Goal: Answer question/provide support: Share knowledge or assist other users

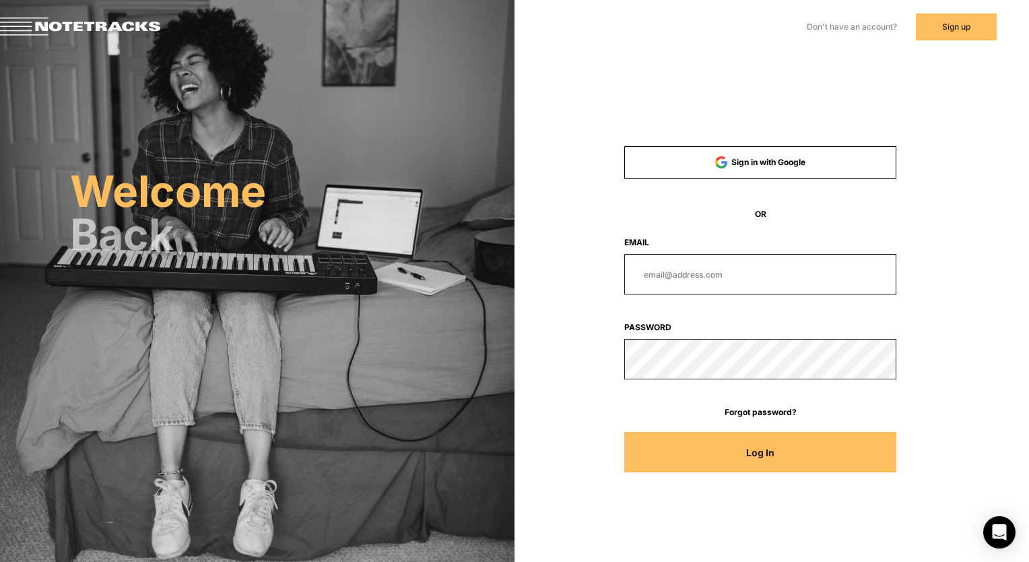
type input "[EMAIL_ADDRESS][DOMAIN_NAME]"
click at [692, 445] on button "Log In" at bounding box center [760, 452] width 272 height 40
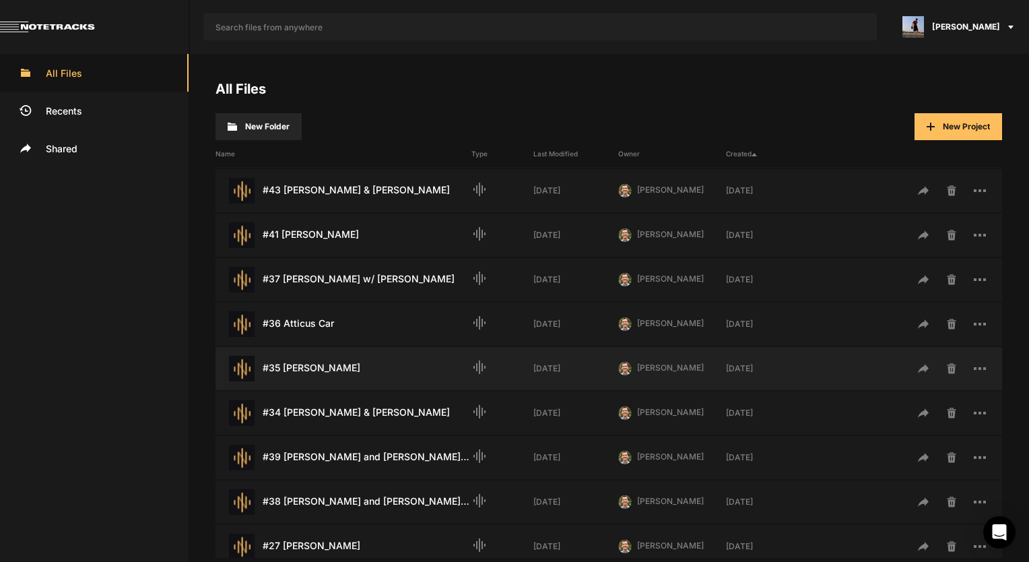
scroll to position [135, 0]
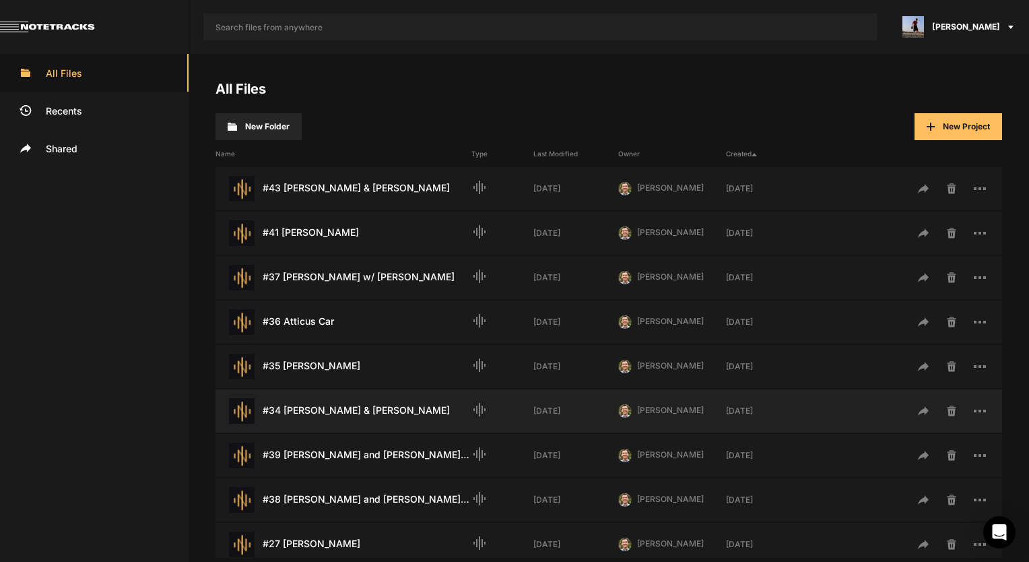
click at [362, 414] on div "#34 [PERSON_NAME] & [PERSON_NAME] Last Modified: [DATE]" at bounding box center [343, 411] width 256 height 26
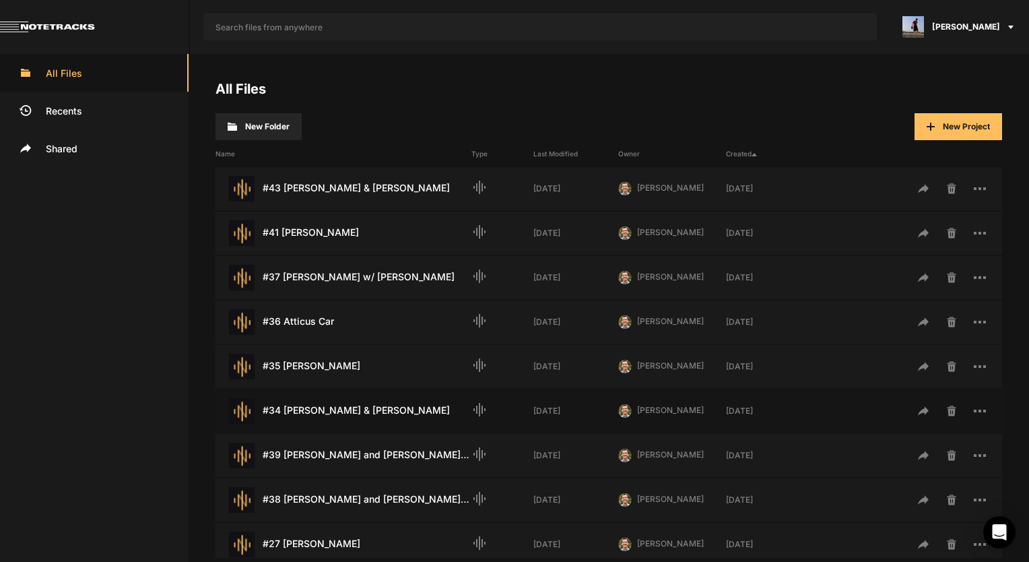
click at [362, 414] on div "#34 [PERSON_NAME] & [PERSON_NAME] Last Modified: [DATE]" at bounding box center [343, 411] width 256 height 26
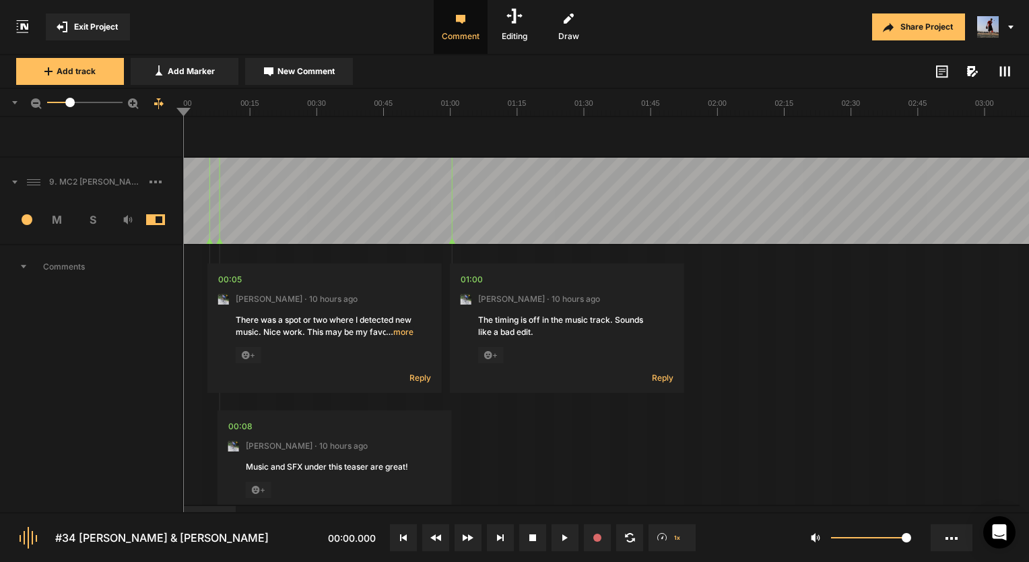
scroll to position [1907, 0]
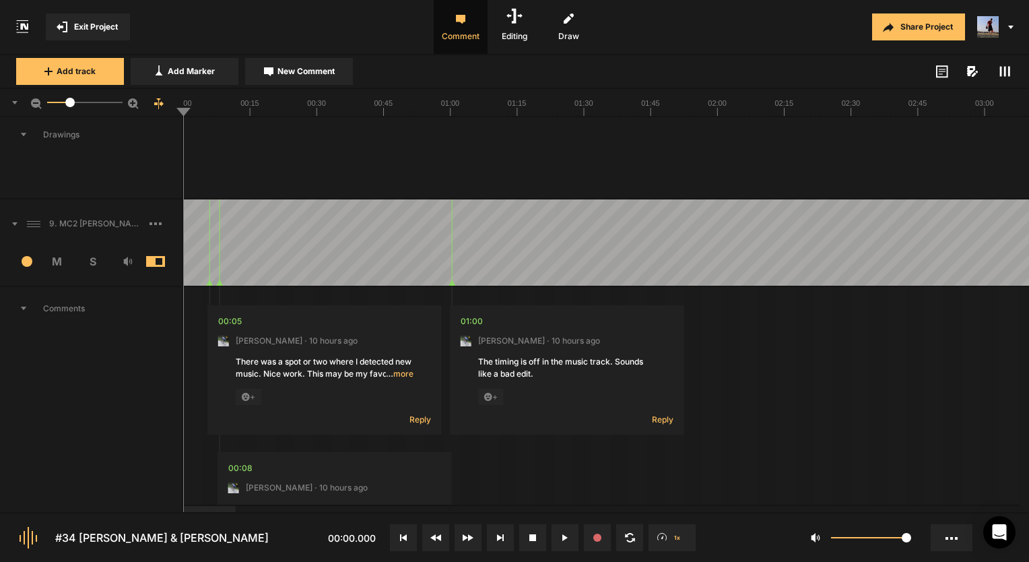
click at [105, 245] on div "3 M S" at bounding box center [91, 265] width 182 height 40
click at [94, 260] on span "S" at bounding box center [93, 261] width 36 height 16
click at [104, 234] on div "9. MC2 [PERSON_NAME] and [PERSON_NAME] Hard Lock" at bounding box center [91, 223] width 182 height 43
click at [1005, 69] on rect at bounding box center [1005, 72] width 2 height 10
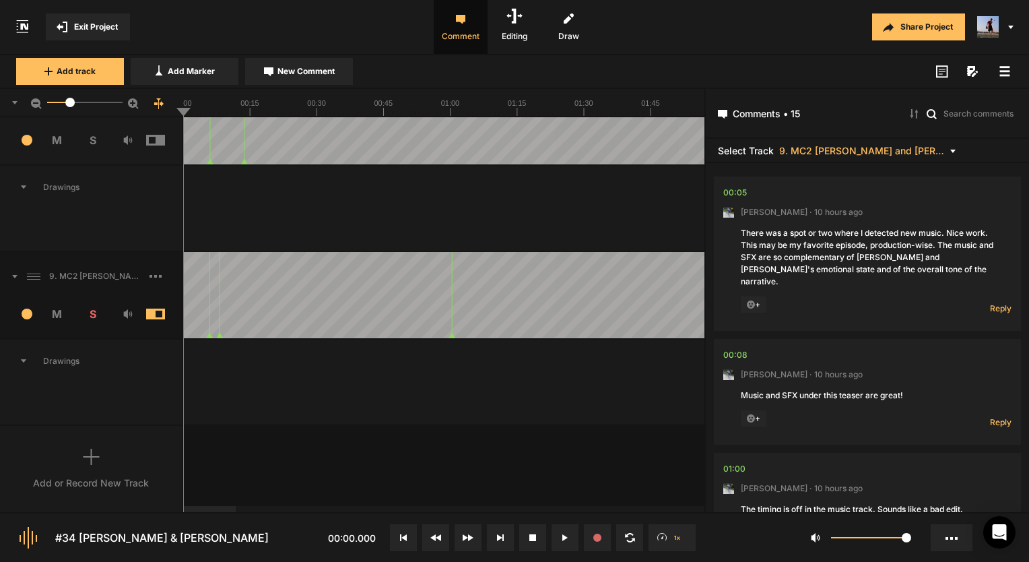
scroll to position [211, 0]
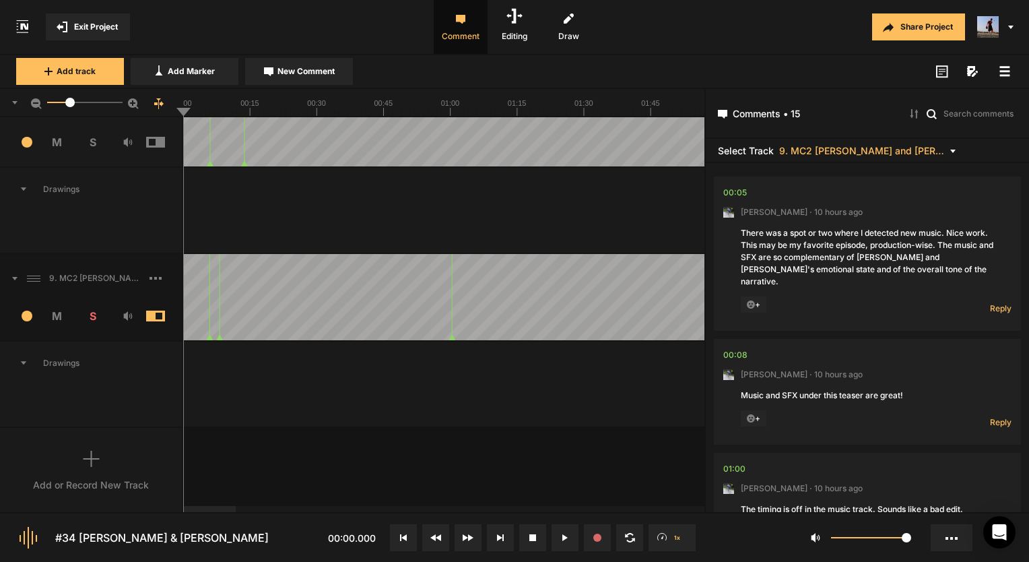
click at [748, 300] on icon at bounding box center [751, 304] width 9 height 9
click at [752, 296] on span "+" at bounding box center [754, 304] width 26 height 16
click at [750, 297] on span "+" at bounding box center [754, 304] width 26 height 16
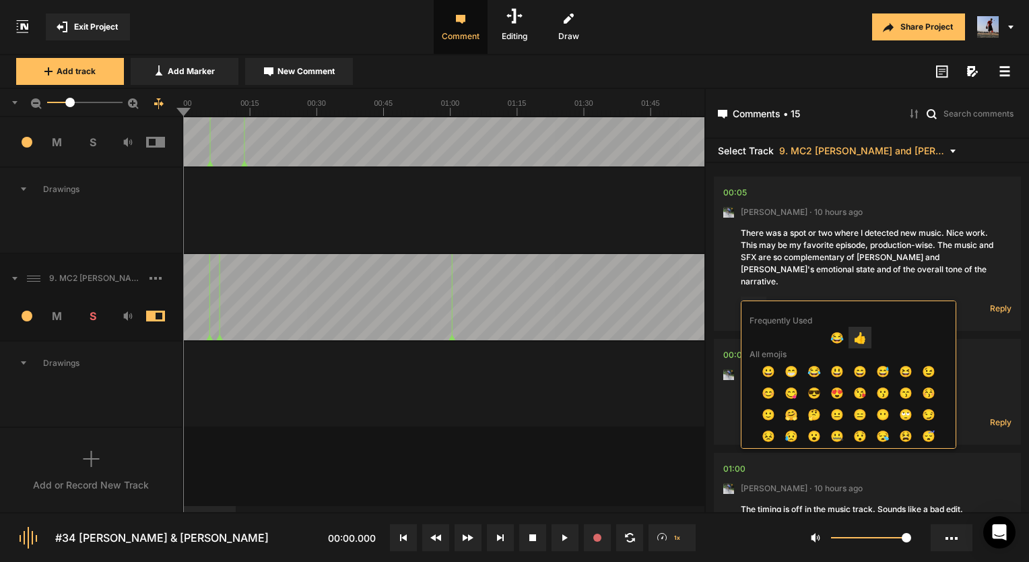
click at [861, 334] on span "👍" at bounding box center [859, 338] width 23 height 22
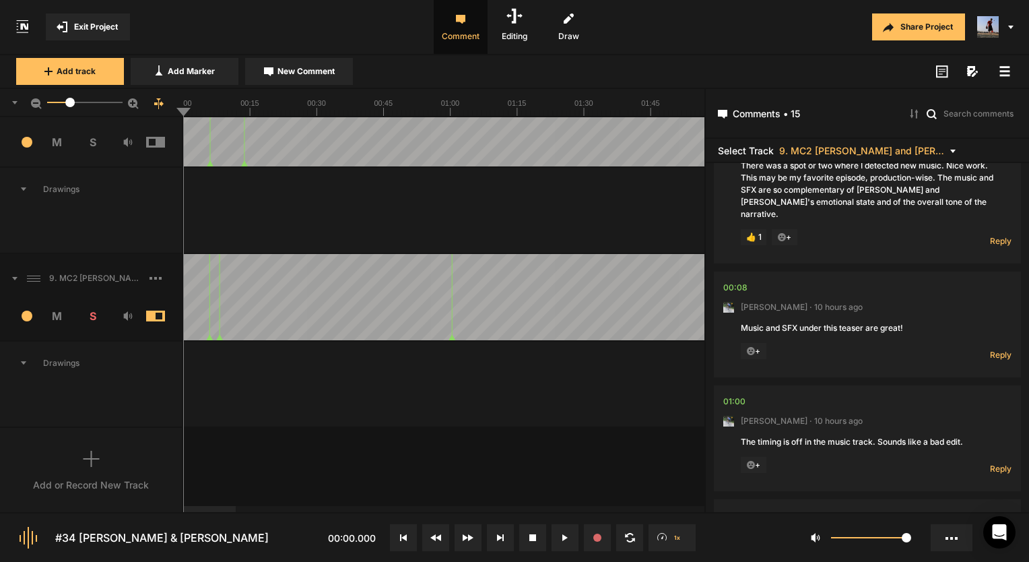
scroll to position [135, 0]
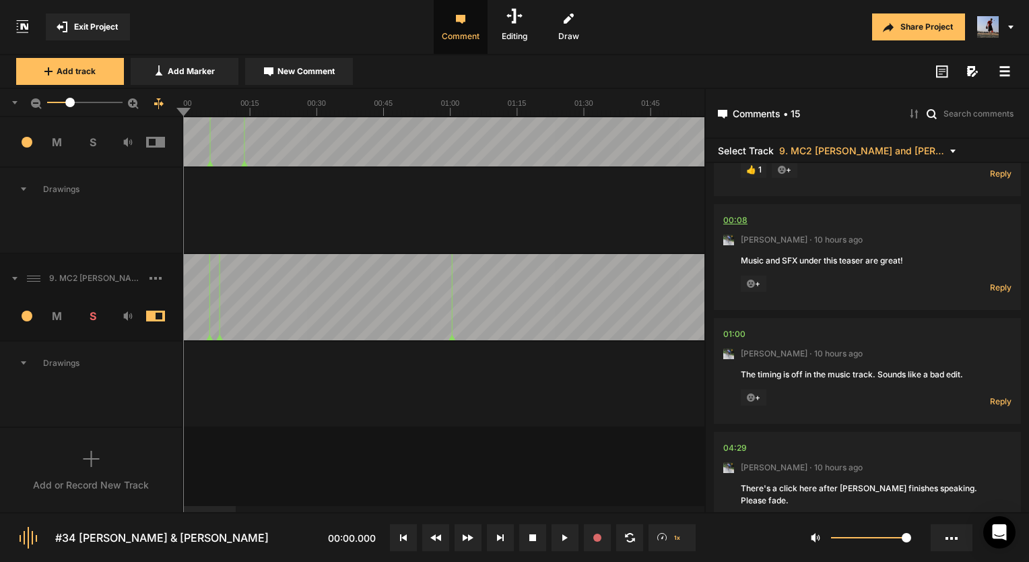
click at [733, 213] on div "00:08" at bounding box center [735, 219] width 24 height 13
drag, startPoint x: 202, startPoint y: 102, endPoint x: 189, endPoint y: 102, distance: 13.5
click at [185, 104] on text "00:00" at bounding box center [182, 103] width 19 height 8
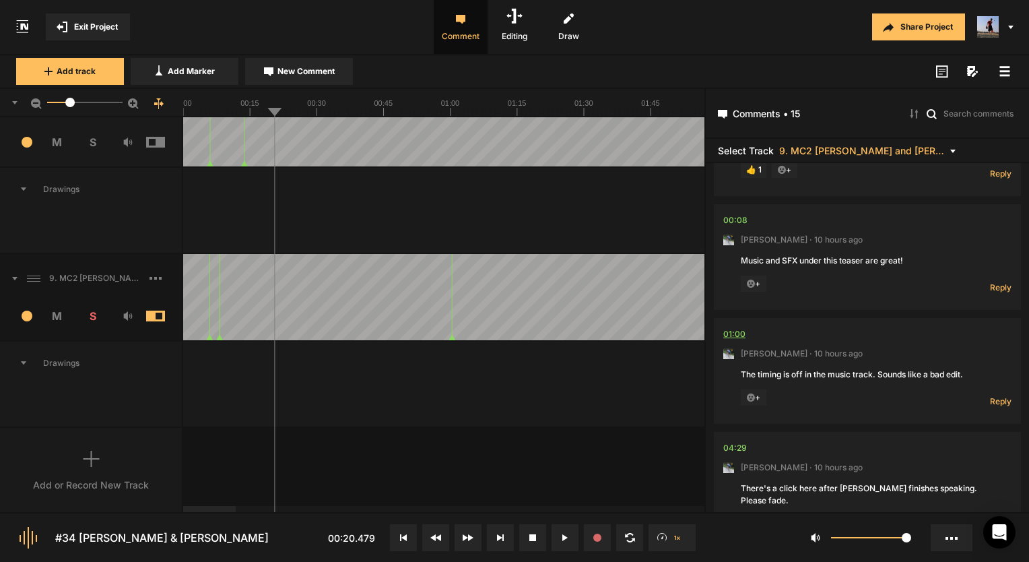
click at [741, 327] on div "01:00" at bounding box center [734, 333] width 22 height 13
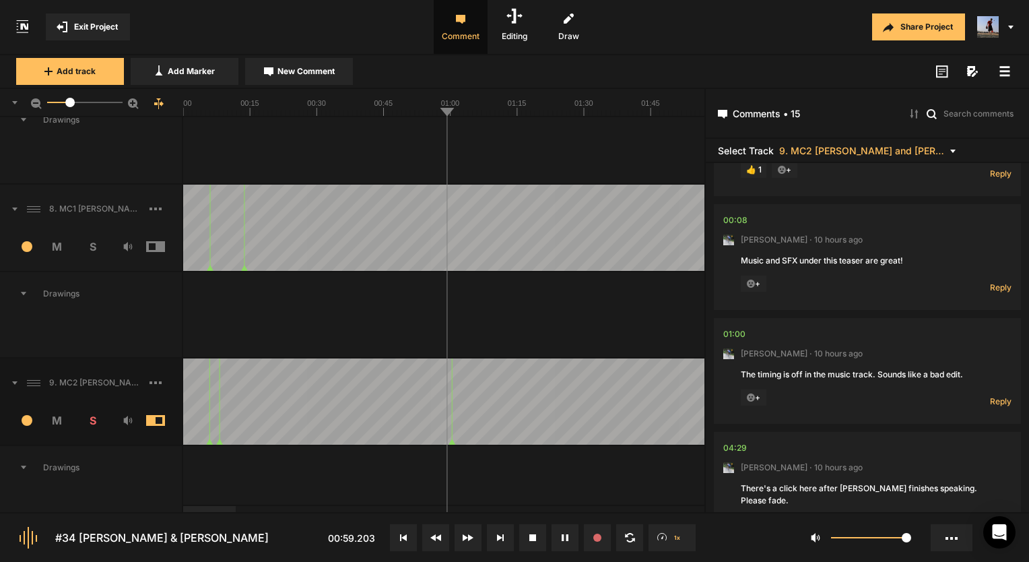
scroll to position [210, 0]
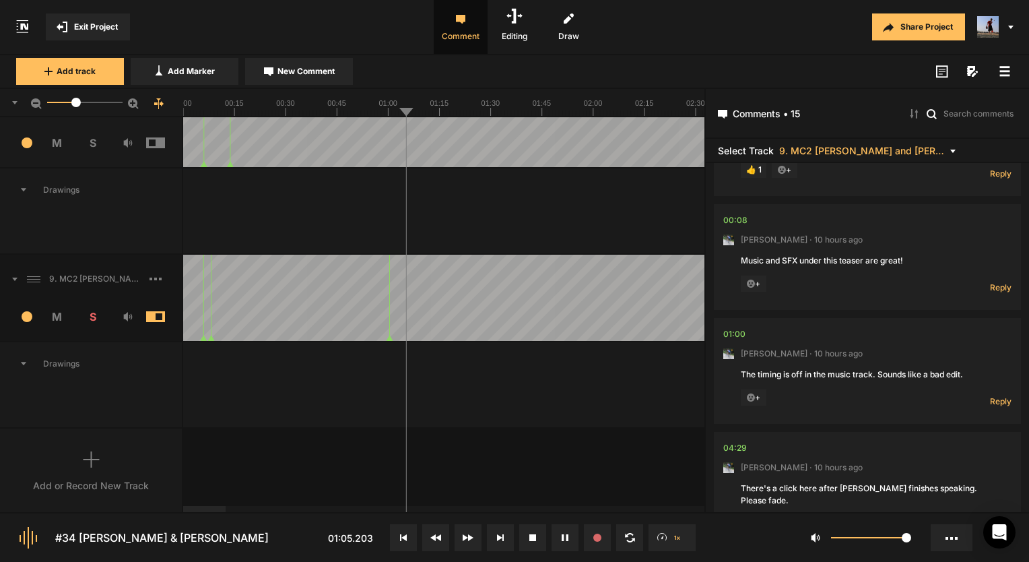
drag, startPoint x: 69, startPoint y: 100, endPoint x: 76, endPoint y: 102, distance: 7.0
click at [76, 102] on div at bounding box center [75, 102] width 9 height 9
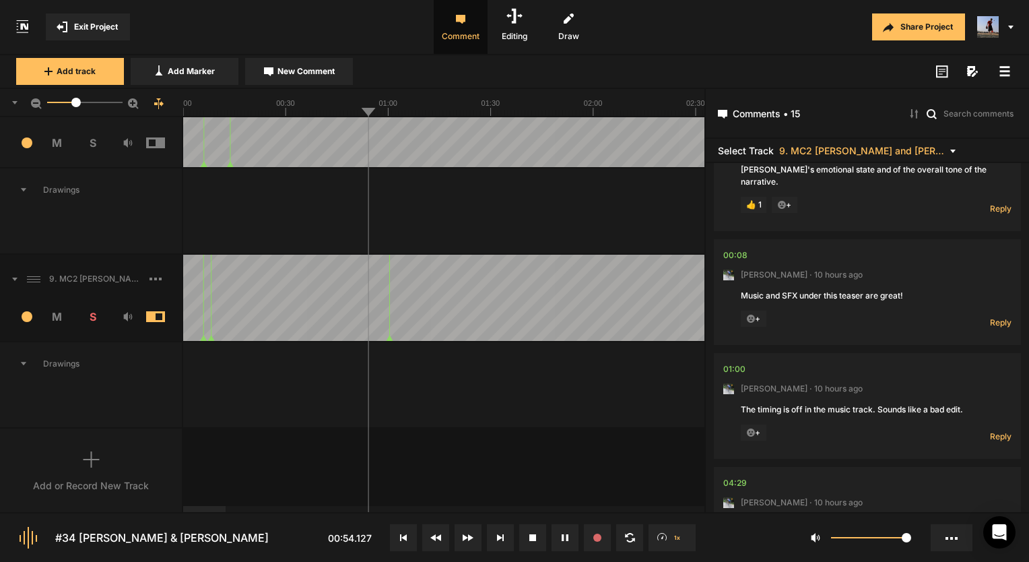
scroll to position [67, 0]
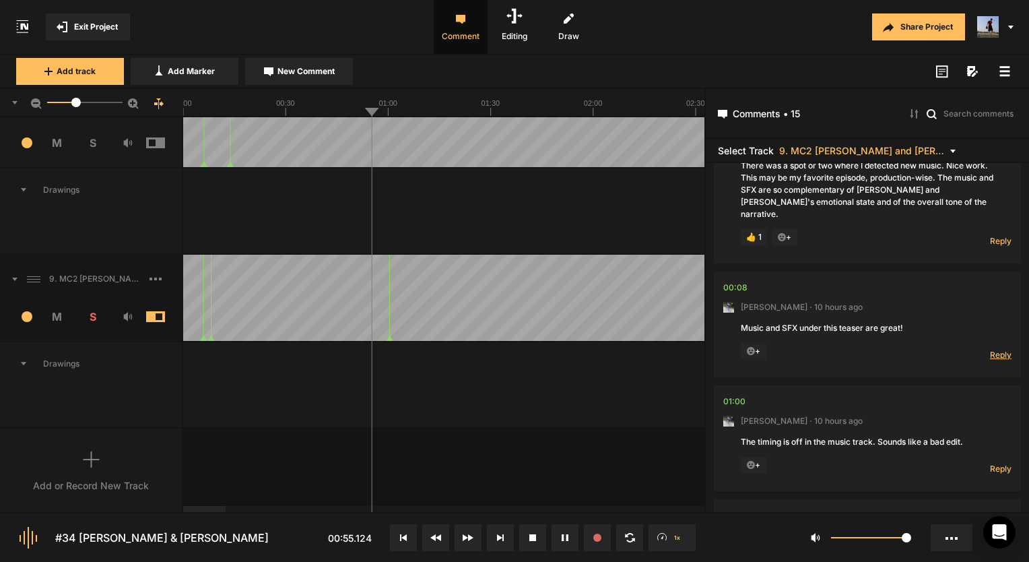
click at [997, 349] on span "Reply" at bounding box center [1001, 354] width 22 height 11
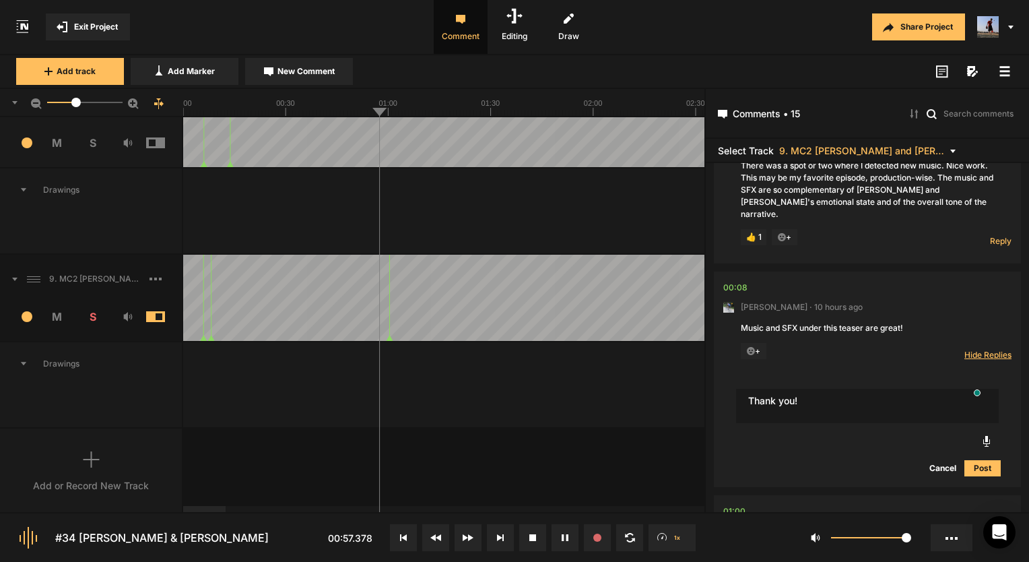
type textarea "Thank you!"
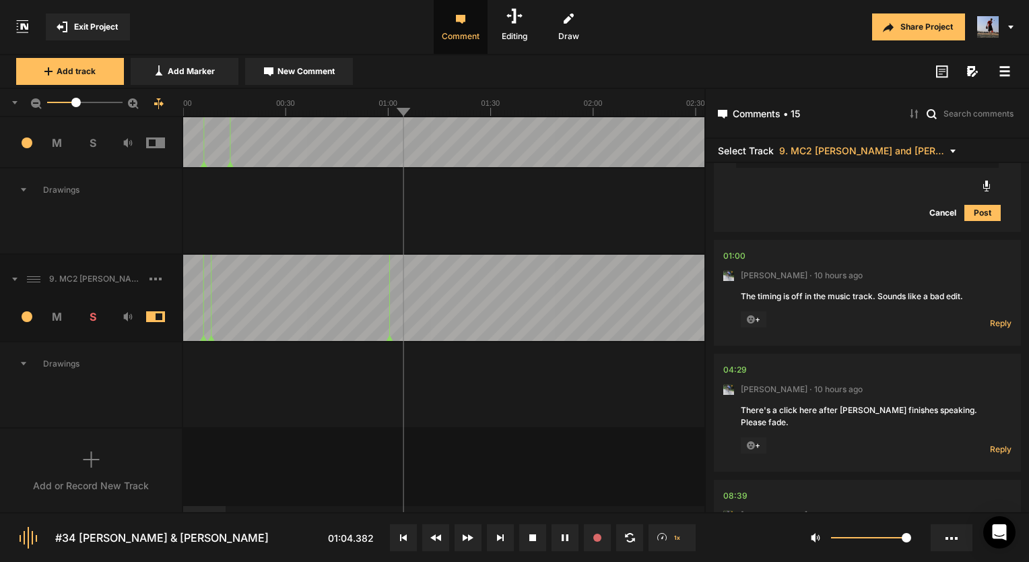
scroll to position [442, 0]
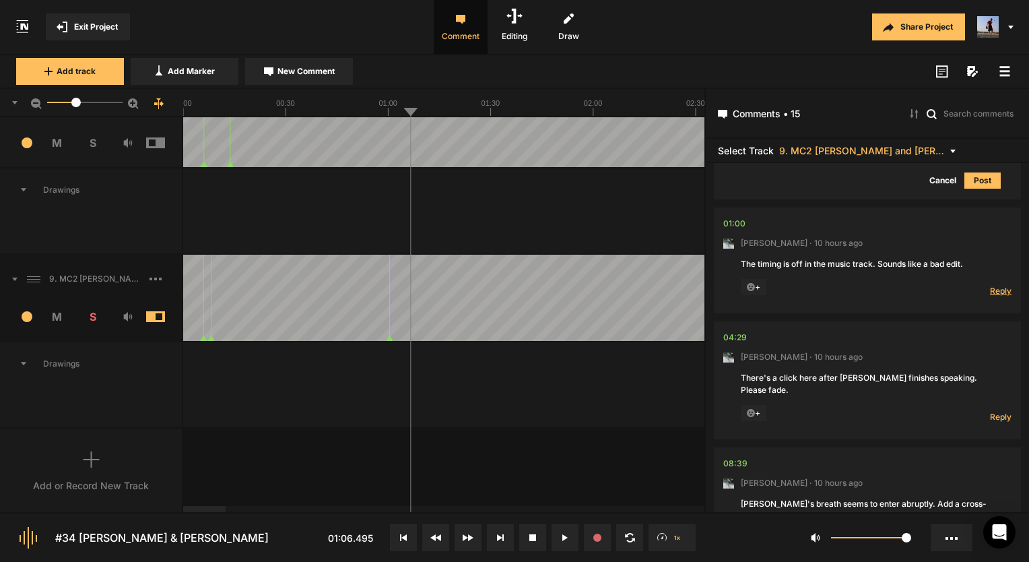
click at [993, 285] on span "Reply" at bounding box center [1001, 290] width 22 height 11
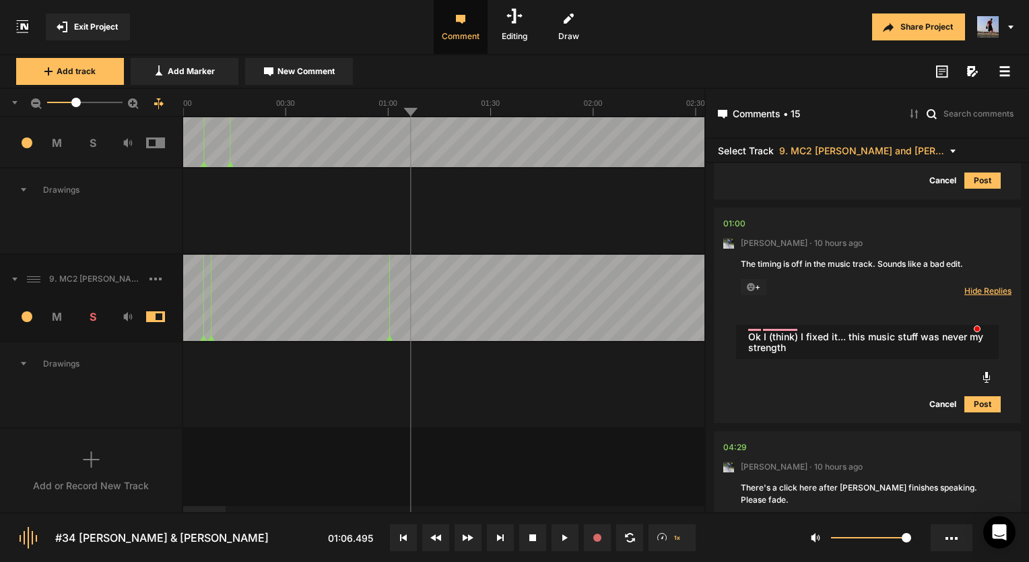
type textarea "Ok I (think) I fixed it... this music stuff was never my strength"
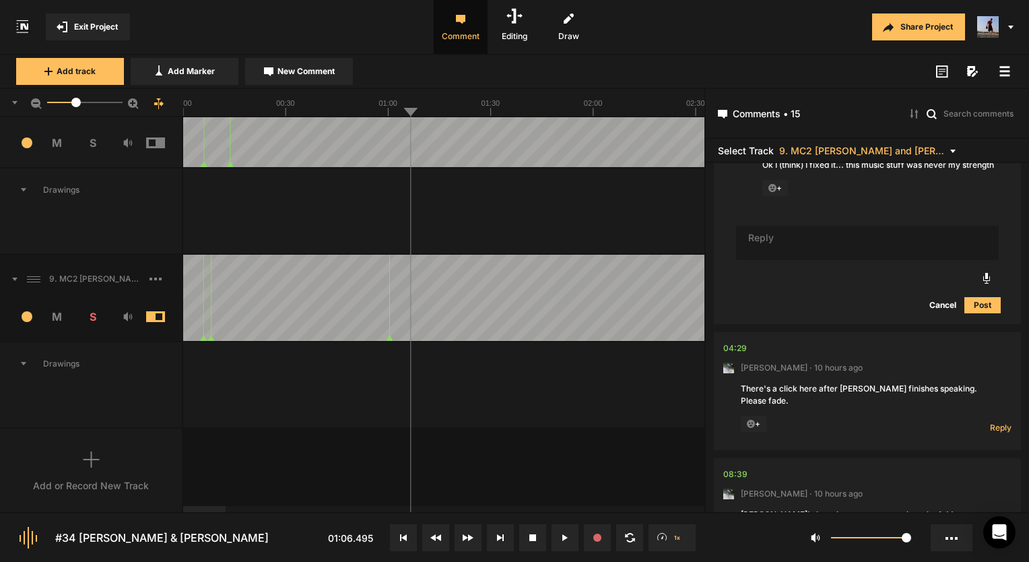
scroll to position [711, 0]
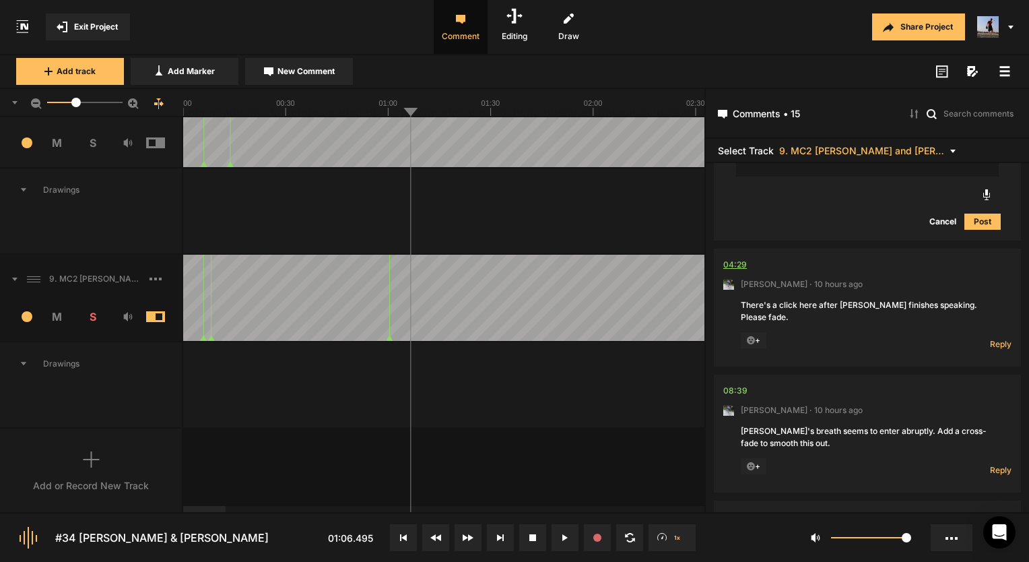
click at [741, 263] on div "04:29" at bounding box center [735, 264] width 24 height 13
click at [999, 332] on div "Reply Hide Replies" at bounding box center [985, 341] width 54 height 18
click at [999, 338] on span "Reply" at bounding box center [1001, 343] width 22 height 11
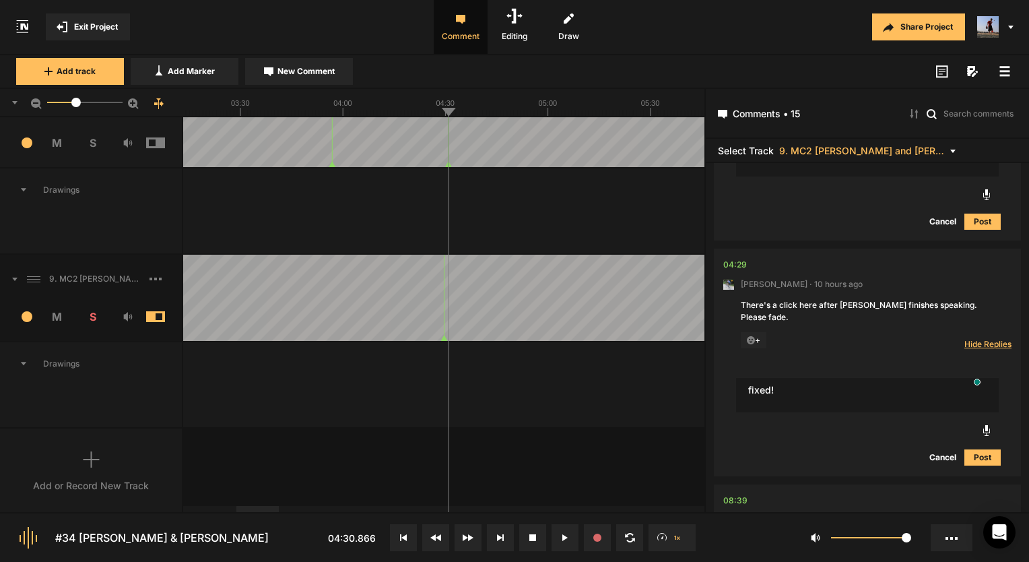
type textarea "fixed!"
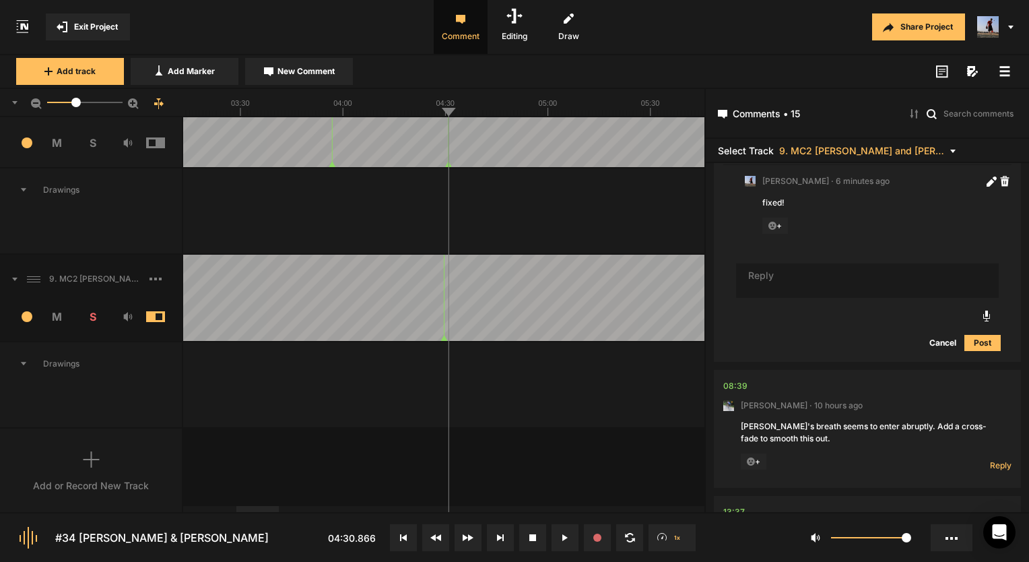
scroll to position [940, 0]
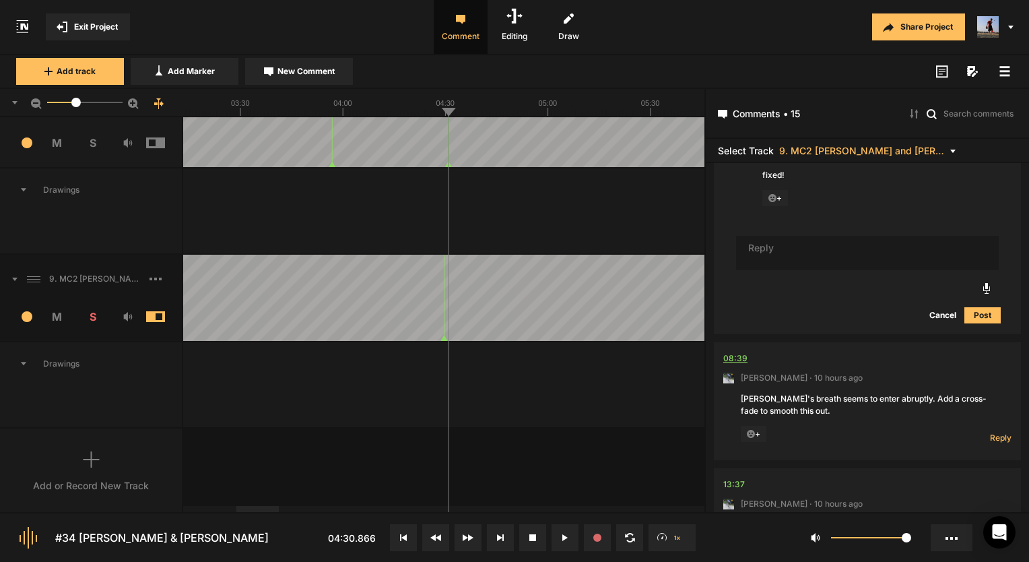
click at [730, 352] on div "08:39" at bounding box center [735, 358] width 24 height 13
click at [990, 432] on span "Reply" at bounding box center [1001, 437] width 22 height 11
type textarea "Fixed!"
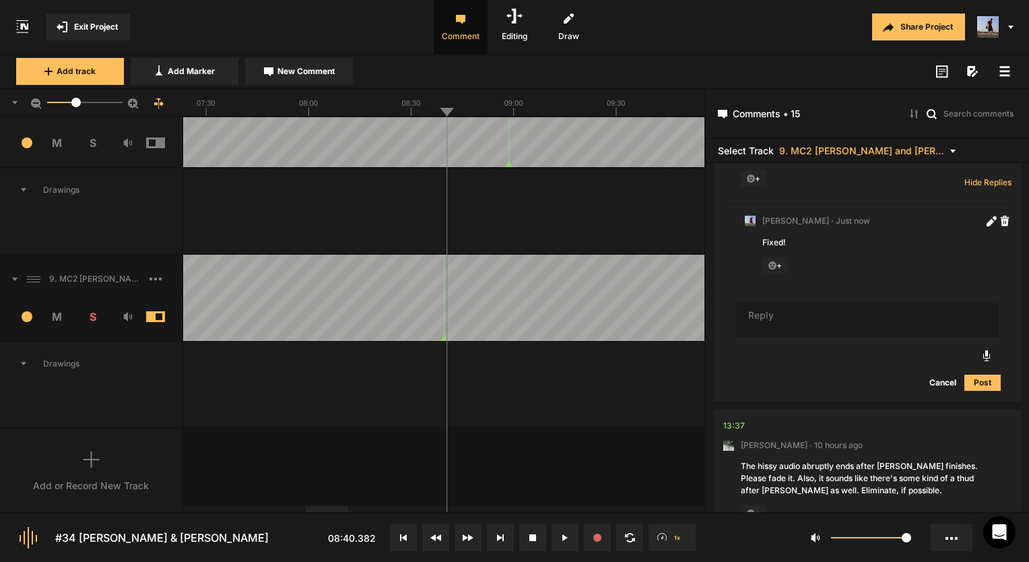
scroll to position [1263, 0]
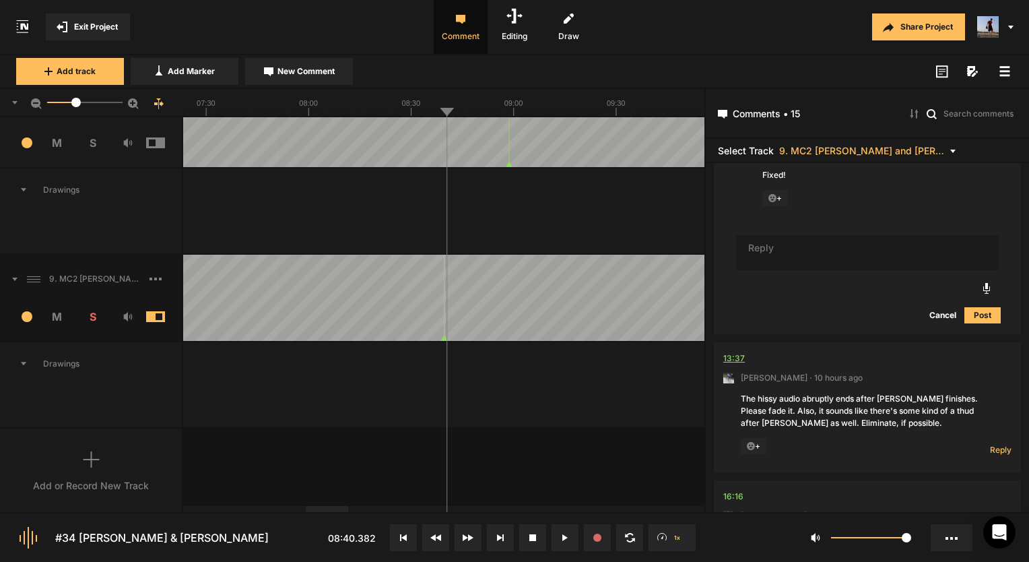
click at [734, 352] on div "13:37" at bounding box center [734, 358] width 22 height 13
click at [737, 352] on div "13:37" at bounding box center [734, 358] width 22 height 13
click at [990, 444] on span "Reply" at bounding box center [1001, 449] width 22 height 11
type textarea "g"
type textarea "Got it!"
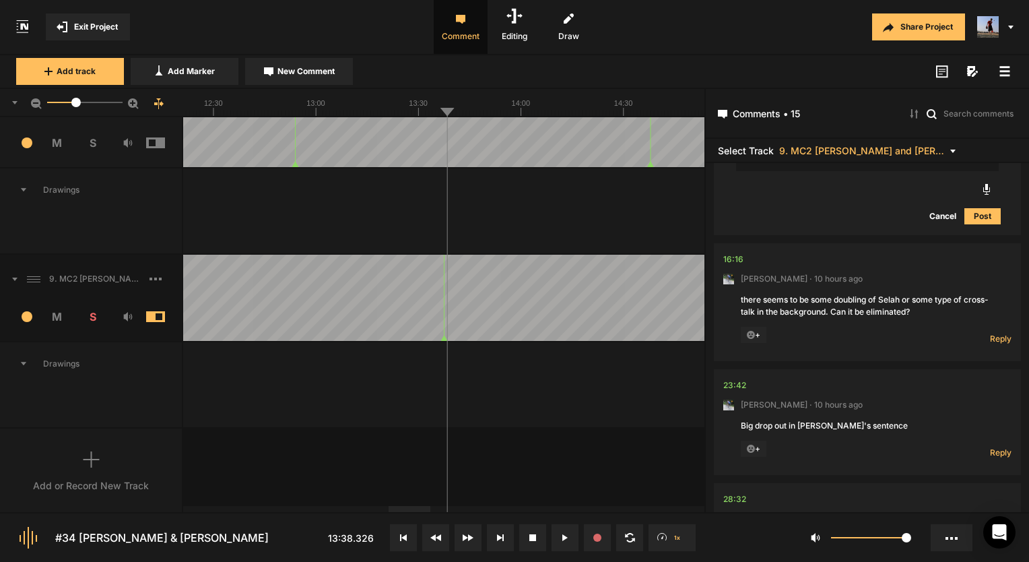
scroll to position [1731, 0]
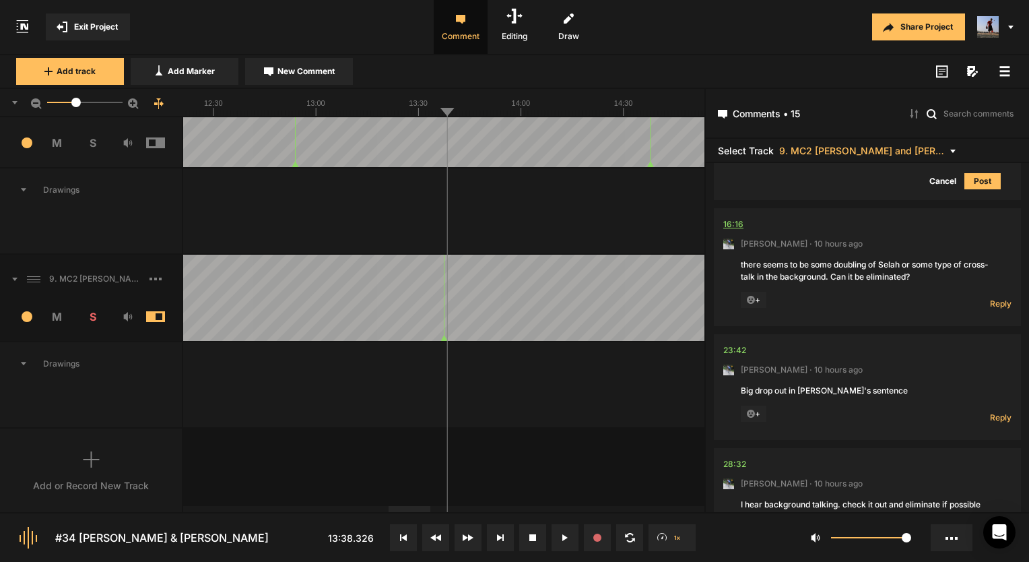
click at [730, 218] on div "16:16" at bounding box center [733, 224] width 20 height 13
click at [994, 298] on span "Reply" at bounding box center [1001, 303] width 22 height 11
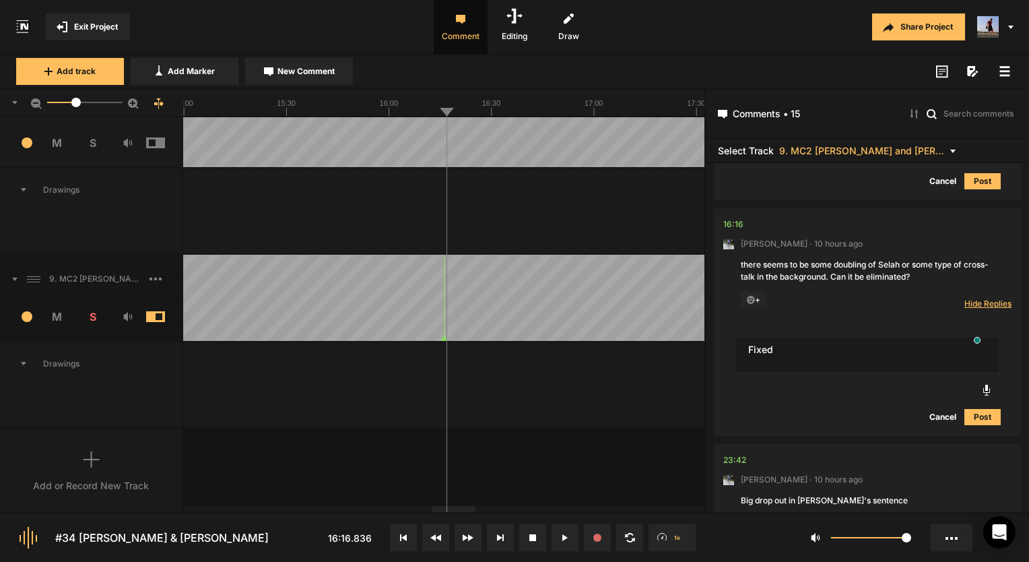
type textarea "Fixed"
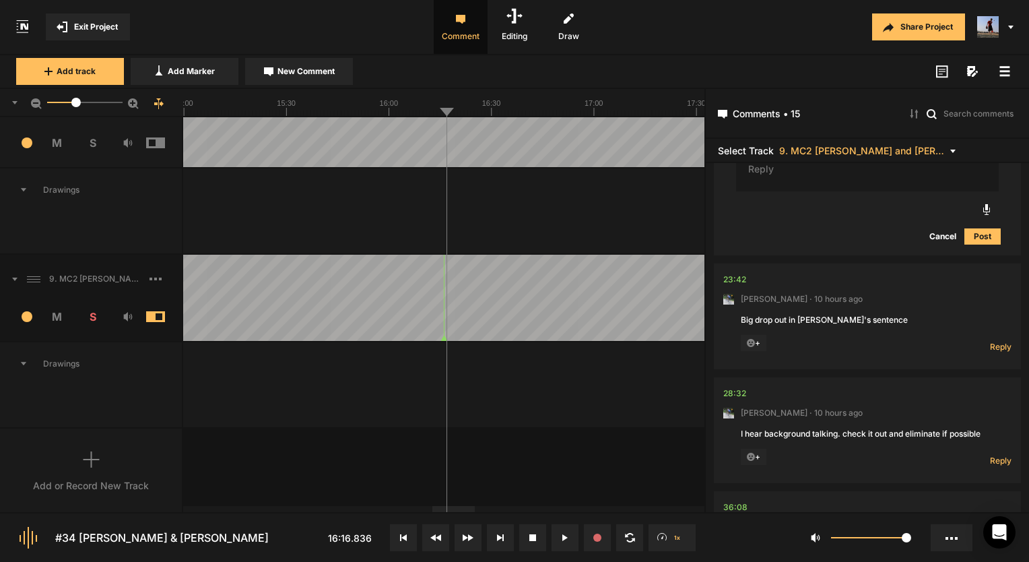
scroll to position [2001, 0]
click at [735, 271] on div "23:42" at bounding box center [734, 277] width 23 height 13
click at [1002, 339] on span "Reply" at bounding box center [1001, 344] width 22 height 11
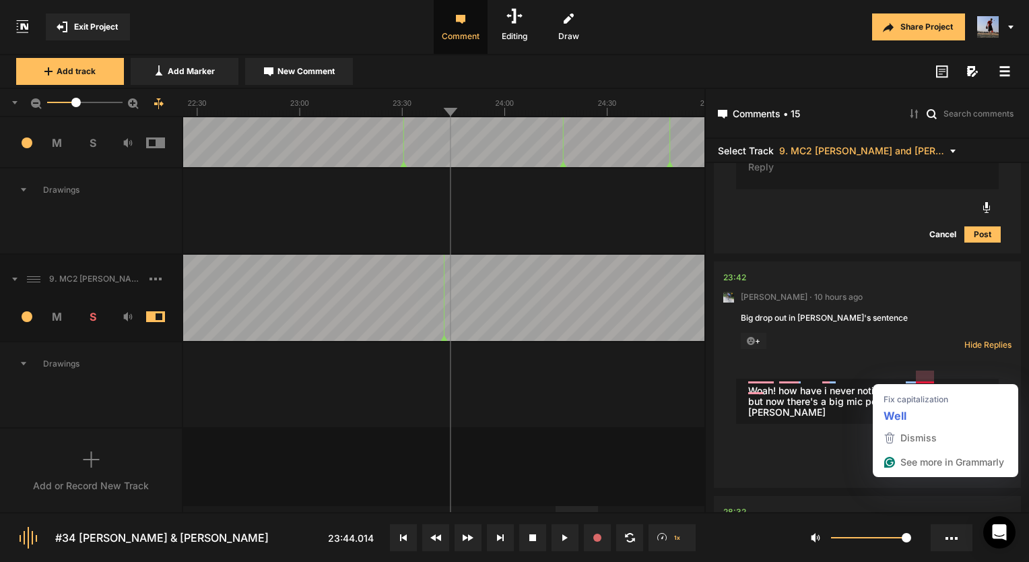
click at [925, 378] on textarea "Woah! how have i never noticed this! well it's fixed but now there's a big mic …" at bounding box center [867, 401] width 263 height 46
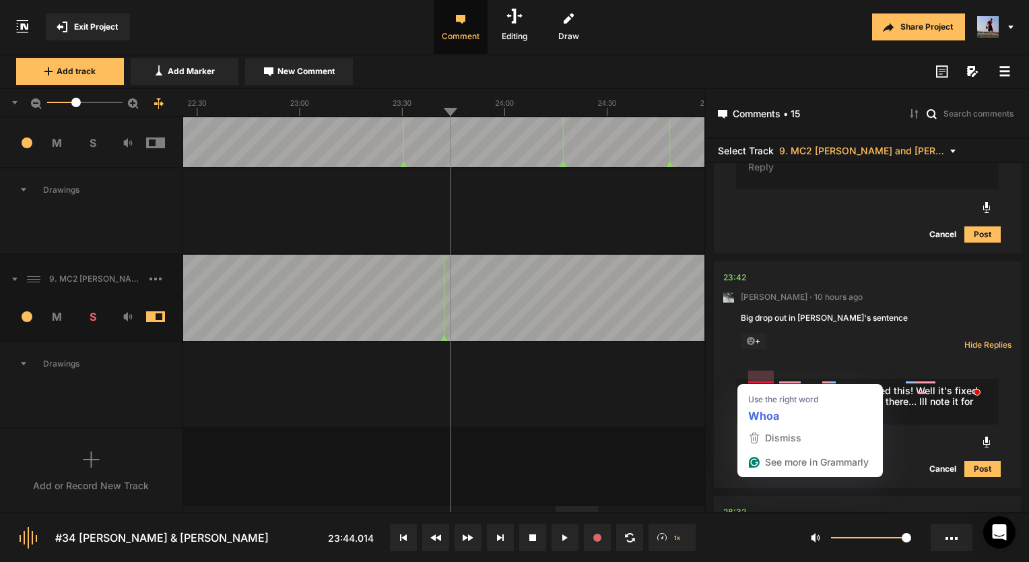
click at [764, 378] on textarea "Woah! how have i never noticed this! Well it's fixed but now there's a big mic …" at bounding box center [867, 401] width 263 height 46
click at [790, 378] on textarea "Woah! how have i never noticed this! Well it's fixed but now there's a big mic …" at bounding box center [867, 401] width 263 height 46
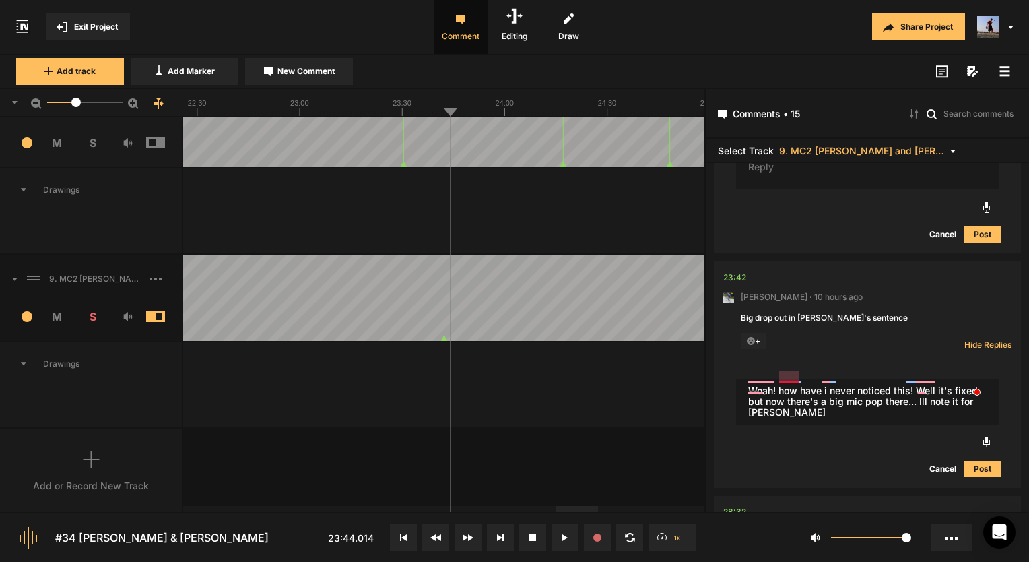
click at [797, 378] on textarea "Woah! how have i never noticed this! Well it's fixed but now there's a big mic …" at bounding box center [867, 401] width 263 height 46
click at [832, 378] on textarea "Woah! How have i never noticed this! Well it's fixed but now there's a big mic …" at bounding box center [867, 401] width 263 height 46
click at [758, 393] on textarea "Woah! How have I never noticed this! Well it's fixed but now there's a big mic …" at bounding box center [867, 401] width 263 height 46
click at [757, 385] on textarea "Woah! How have I never noticed this! Well it's fixed but now there's a big mic …" at bounding box center [867, 401] width 263 height 46
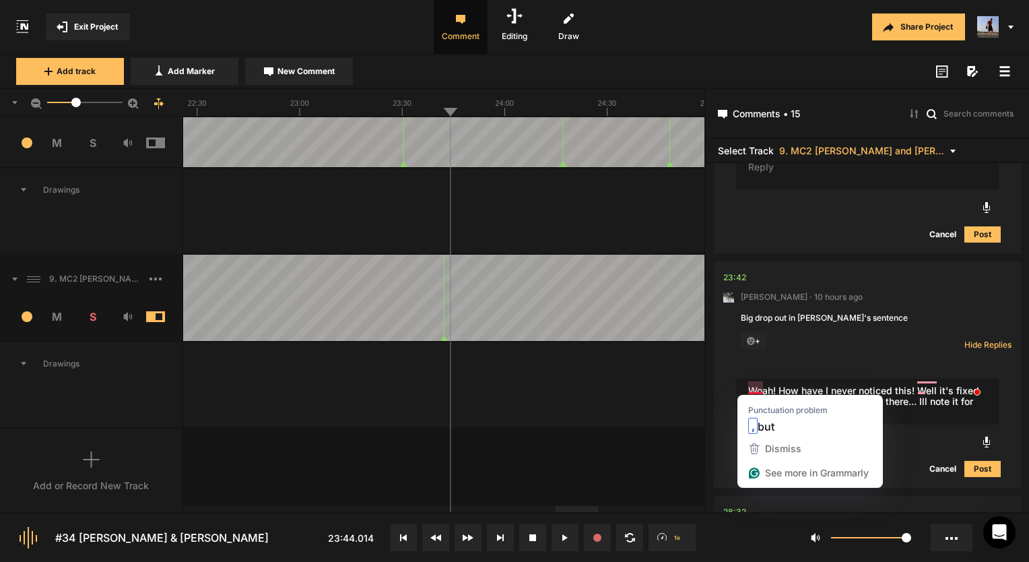
click at [763, 396] on div "Punctuation problem , but" at bounding box center [809, 416] width 145 height 42
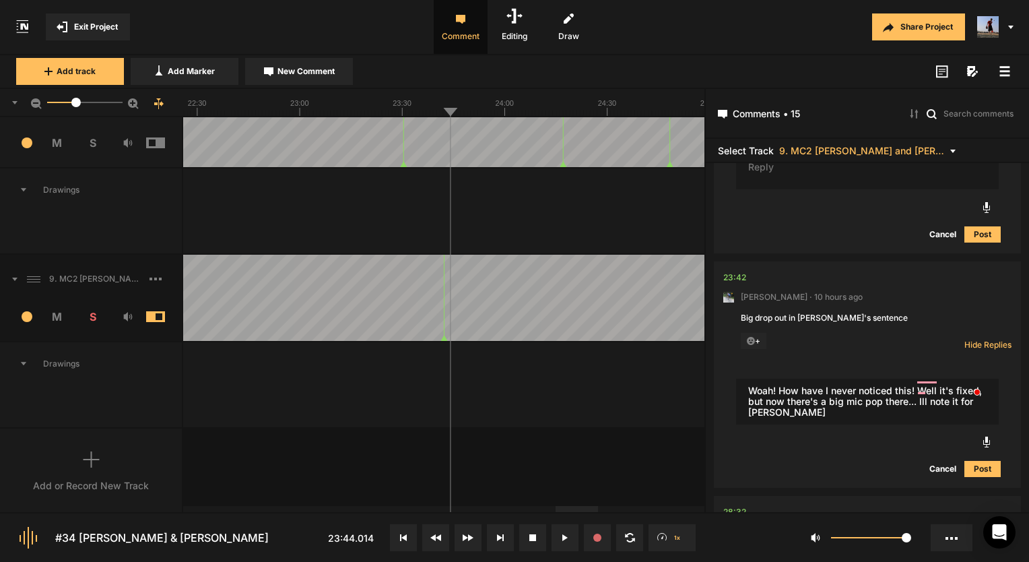
click at [778, 409] on textarea "Woah! How have I never noticed this! Well it's fixed, but now there's a big mic…" at bounding box center [867, 401] width 263 height 46
click at [925, 387] on textarea "Woah! How have I never noticed this! Well it's fixed, but now there's a big mic…" at bounding box center [867, 401] width 263 height 46
click at [830, 407] on textarea "Woah! How have I never noticed this! Well it's fixed, but now there's a big mic…" at bounding box center [867, 401] width 263 height 46
type textarea "Woah! How have I never noticed this! Well it's fixed, but now there's a big mic…"
click at [978, 461] on button "Post" at bounding box center [982, 469] width 36 height 16
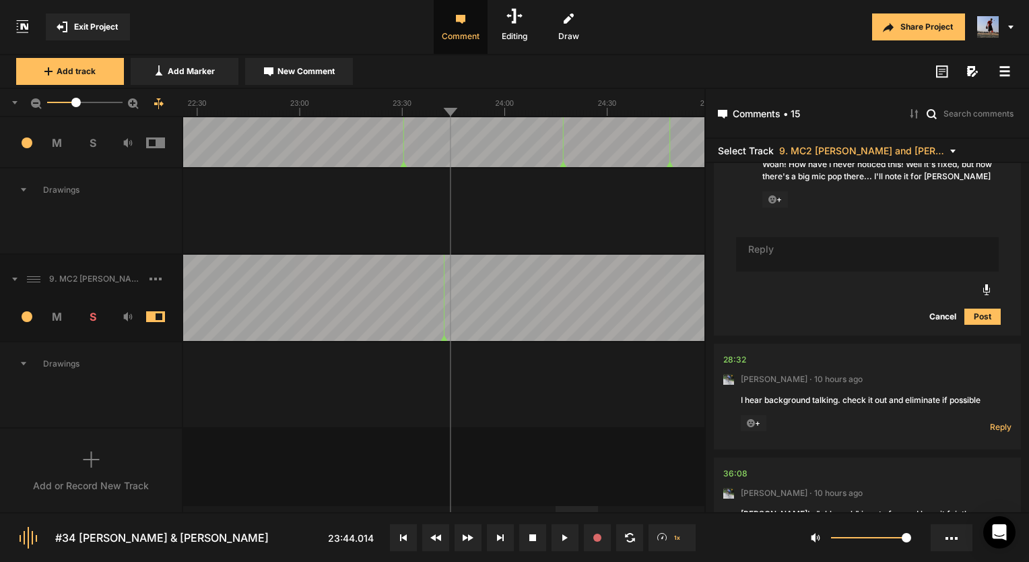
scroll to position [2308, 0]
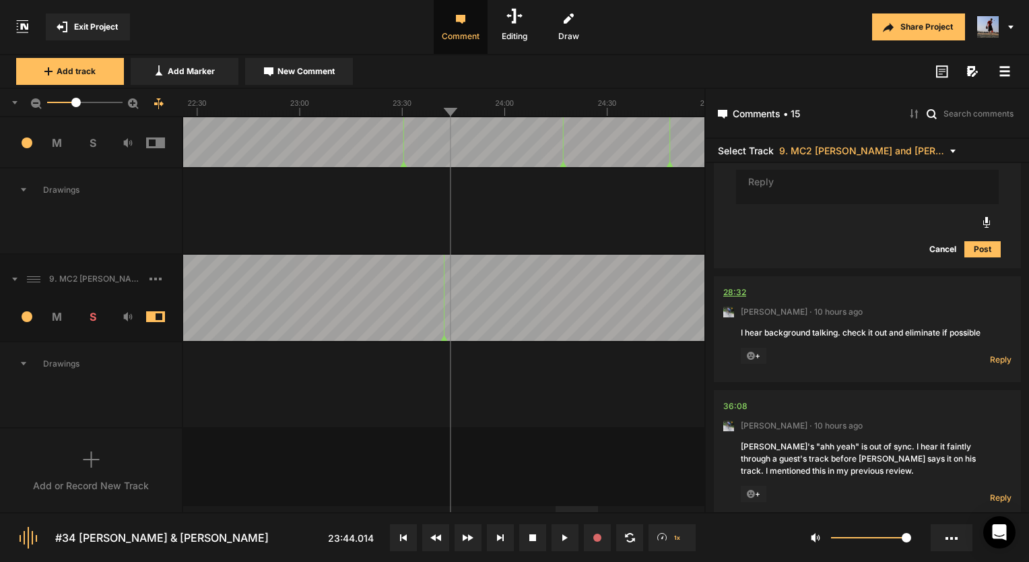
click at [741, 286] on div "28:32" at bounding box center [734, 292] width 23 height 13
click at [990, 354] on span "Reply" at bounding box center [1001, 359] width 22 height 11
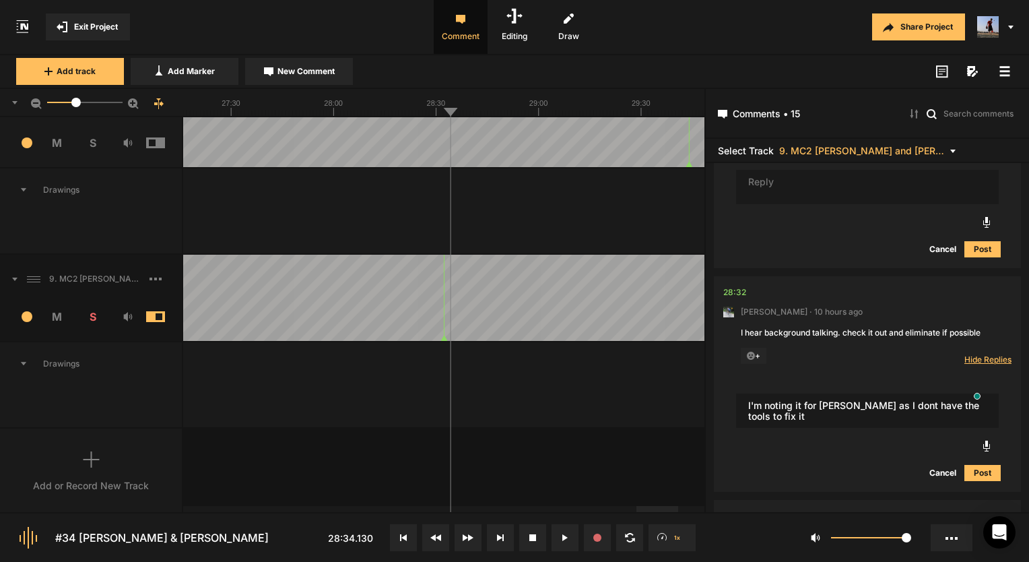
type textarea "I'm noting it for Tim as I dont have the tools to fix it"
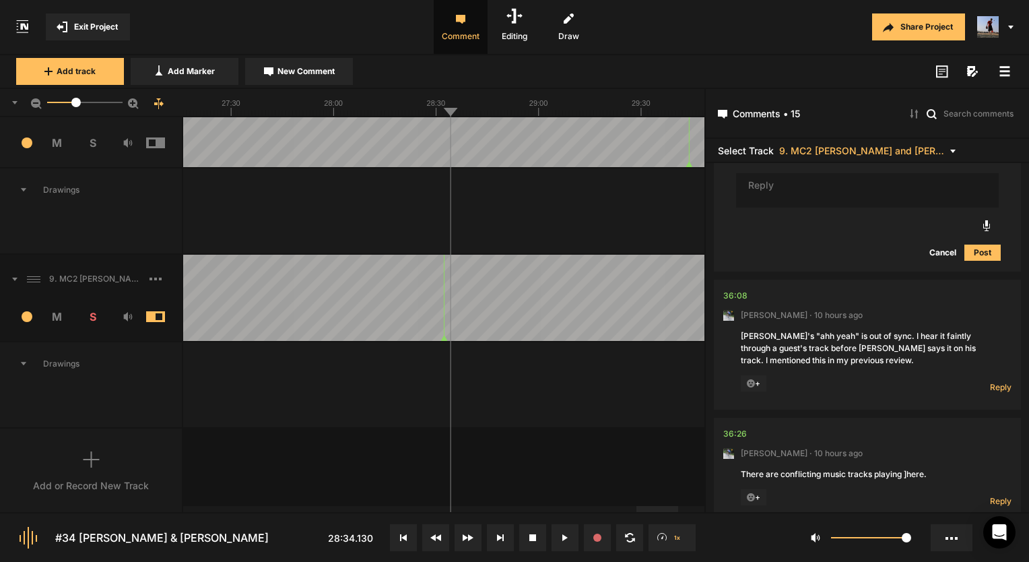
scroll to position [2640, 0]
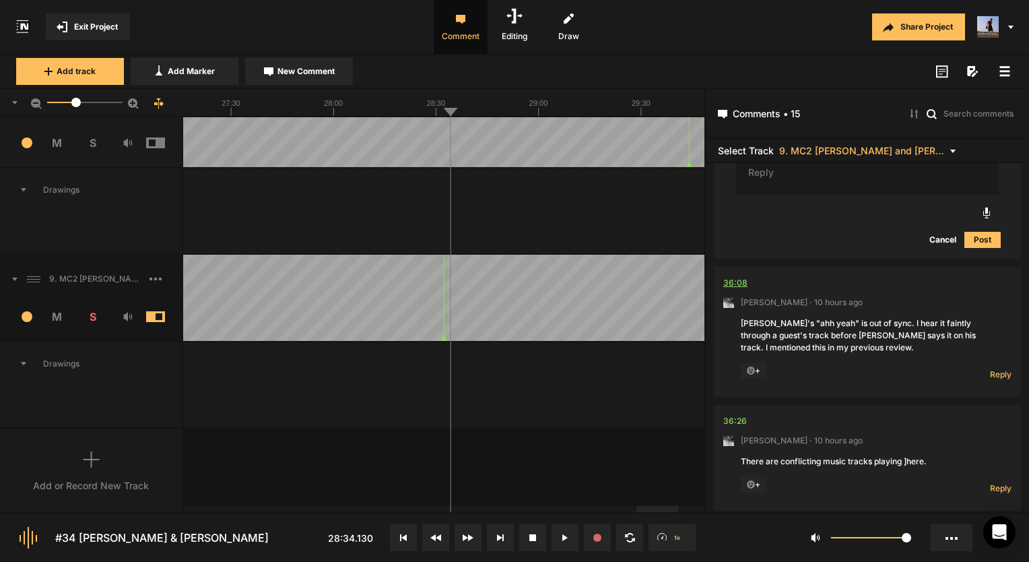
click at [730, 276] on div "36:08" at bounding box center [735, 282] width 24 height 13
click at [993, 354] on nt-comment "36:08 Mark Weeber · 10 hours ago Paul's "ahh yeah" is out of sync. I hear it fa…" at bounding box center [867, 332] width 288 height 130
click at [992, 368] on span "Reply" at bounding box center [1001, 373] width 22 height 11
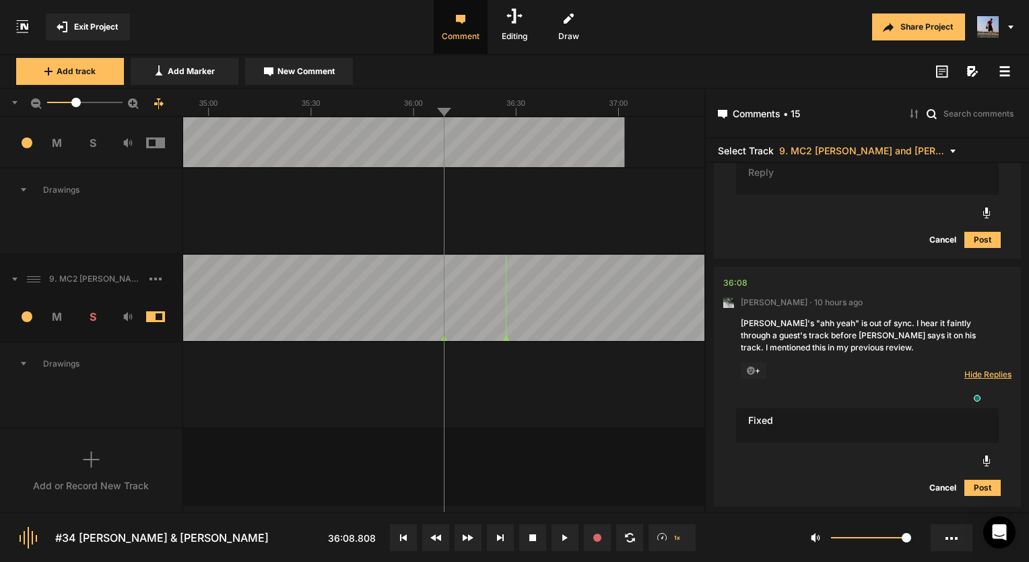
type textarea "Fixed"
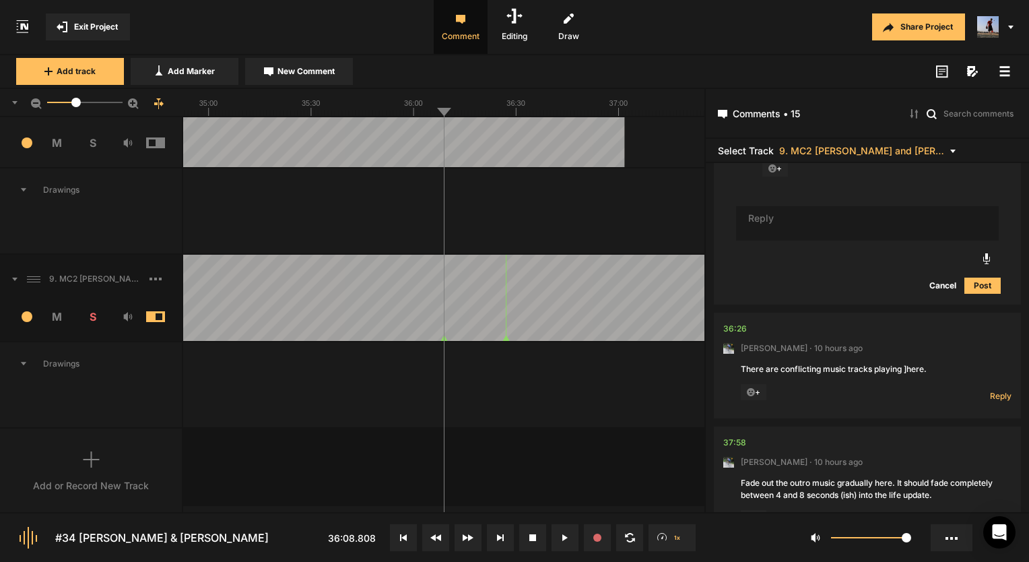
scroll to position [3087, 0]
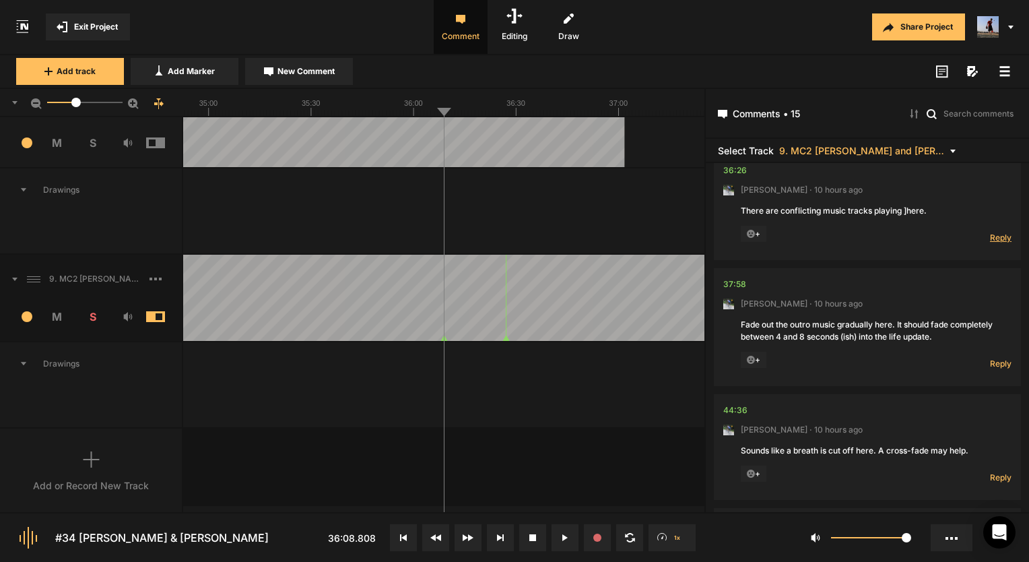
click at [990, 232] on span "Reply" at bounding box center [1001, 237] width 22 height 11
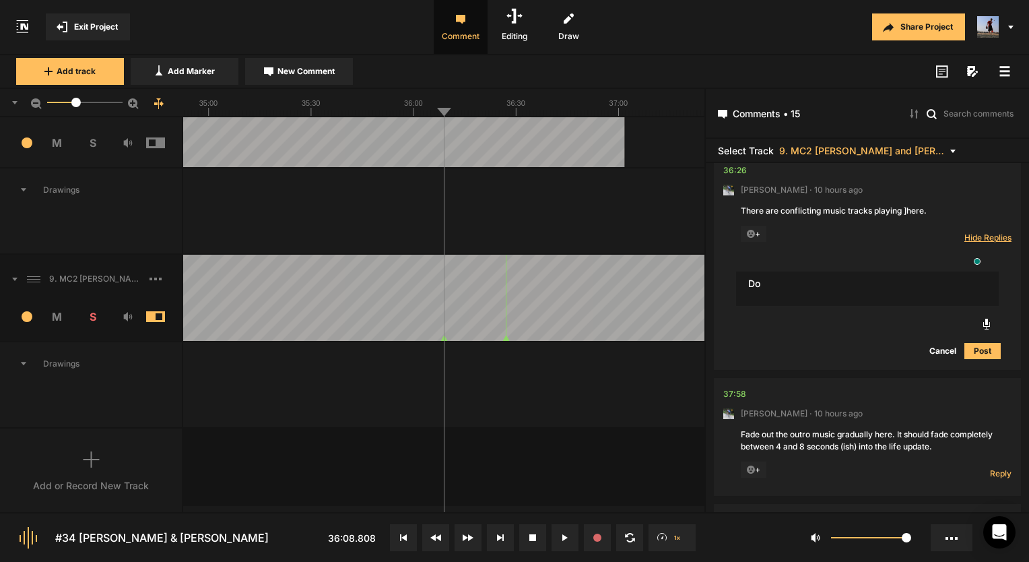
type textarea "D"
type textarea "Fixed!"
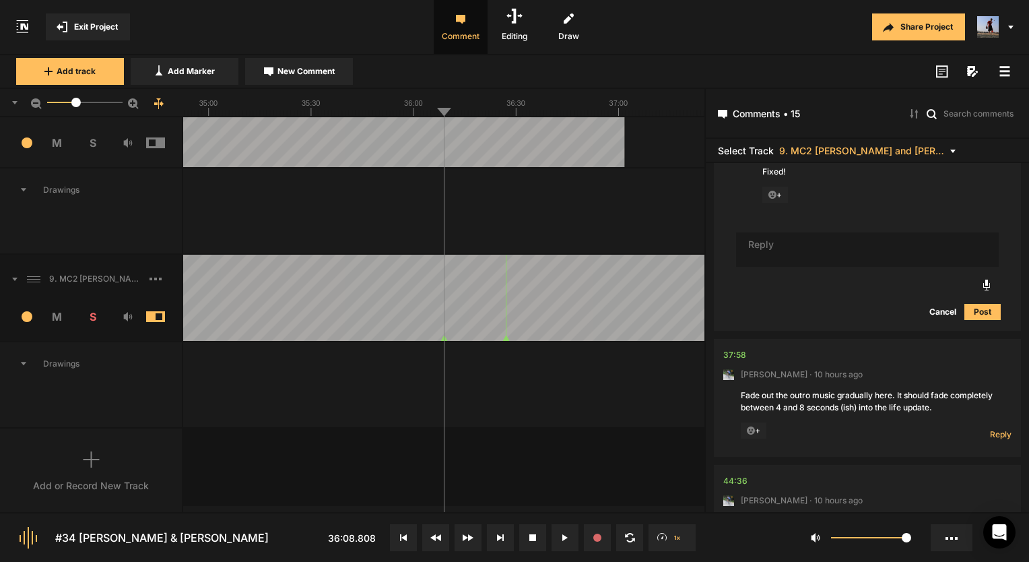
scroll to position [3222, 0]
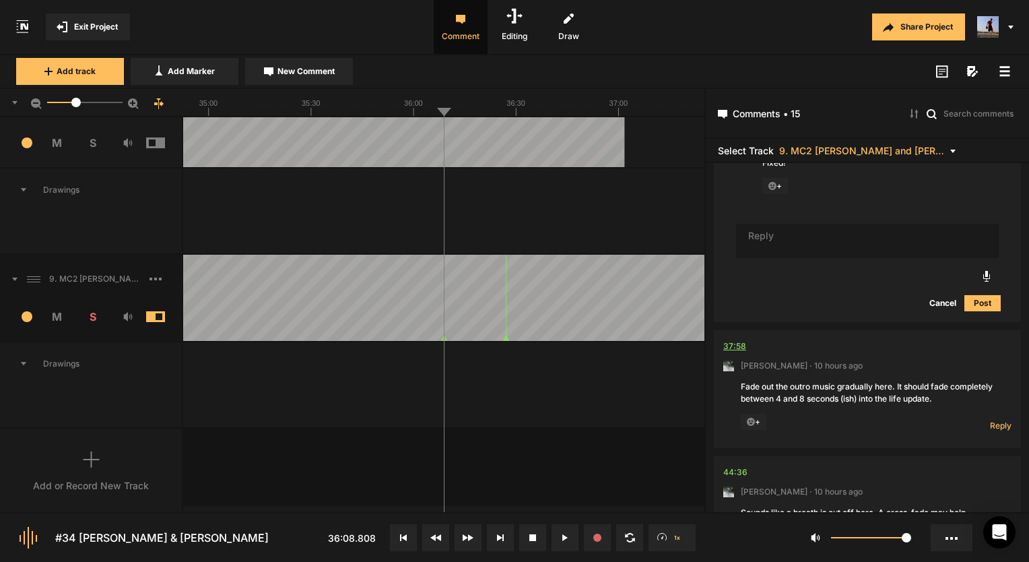
click at [727, 339] on div "37:58" at bounding box center [734, 345] width 23 height 13
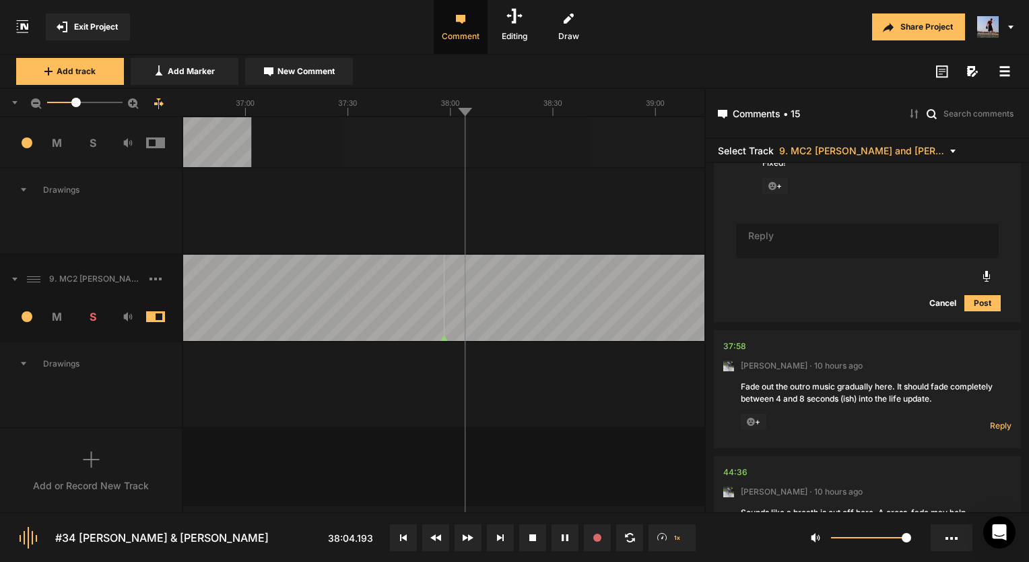
drag, startPoint x: 15, startPoint y: 362, endPoint x: 661, endPoint y: 343, distance: 645.4
drag, startPoint x: 9, startPoint y: 366, endPoint x: 674, endPoint y: 415, distance: 666.5
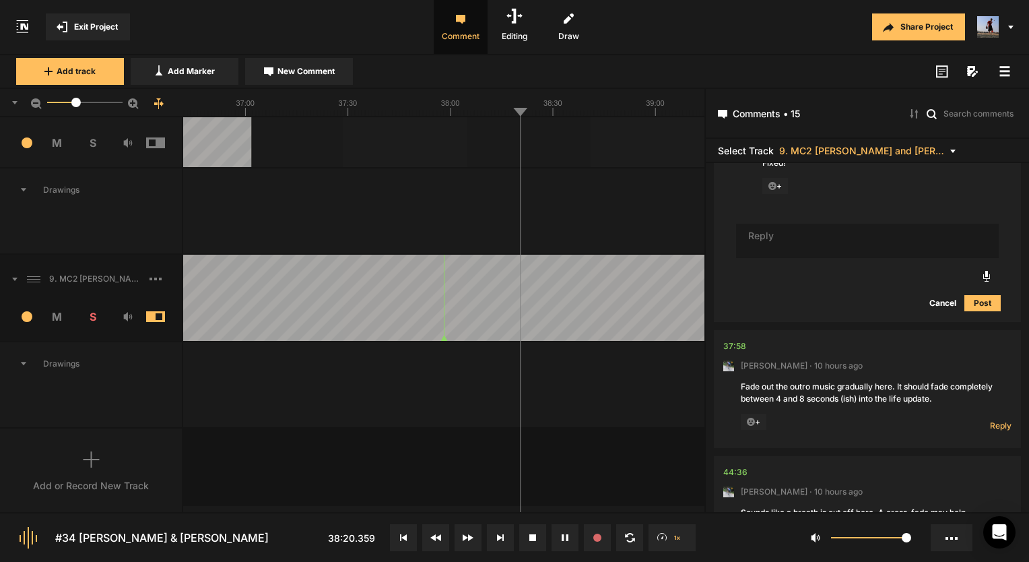
click at [553, 112] on line at bounding box center [553, 112] width 0 height 8
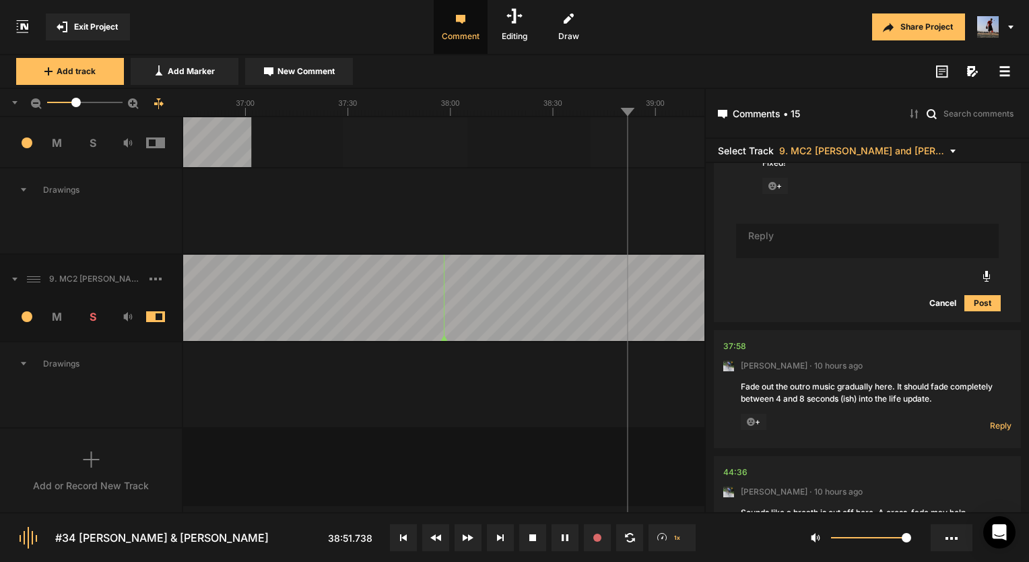
click at [541, 106] on text "39:30" at bounding box center [549, 103] width 19 height 8
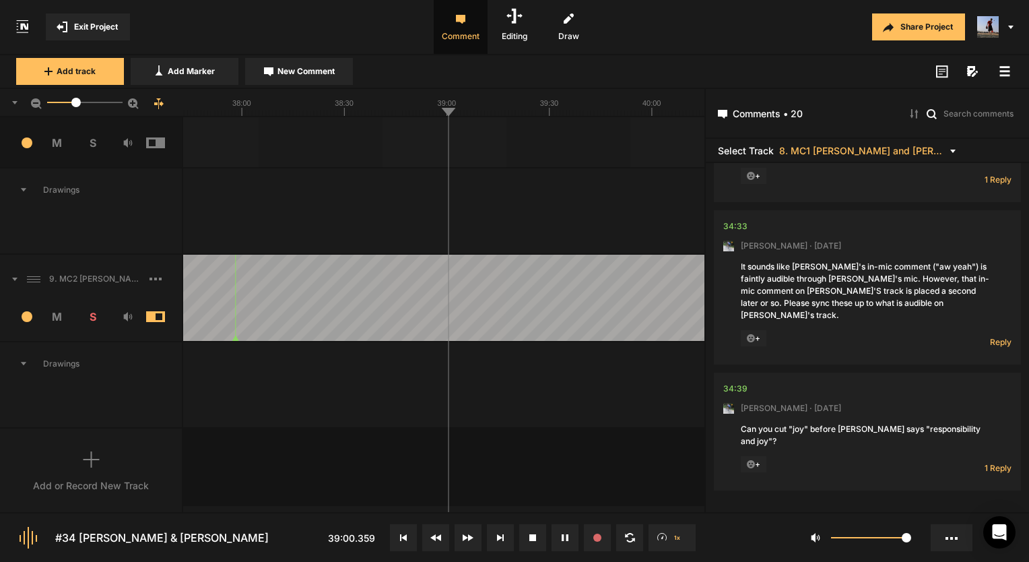
scroll to position [2327, 0]
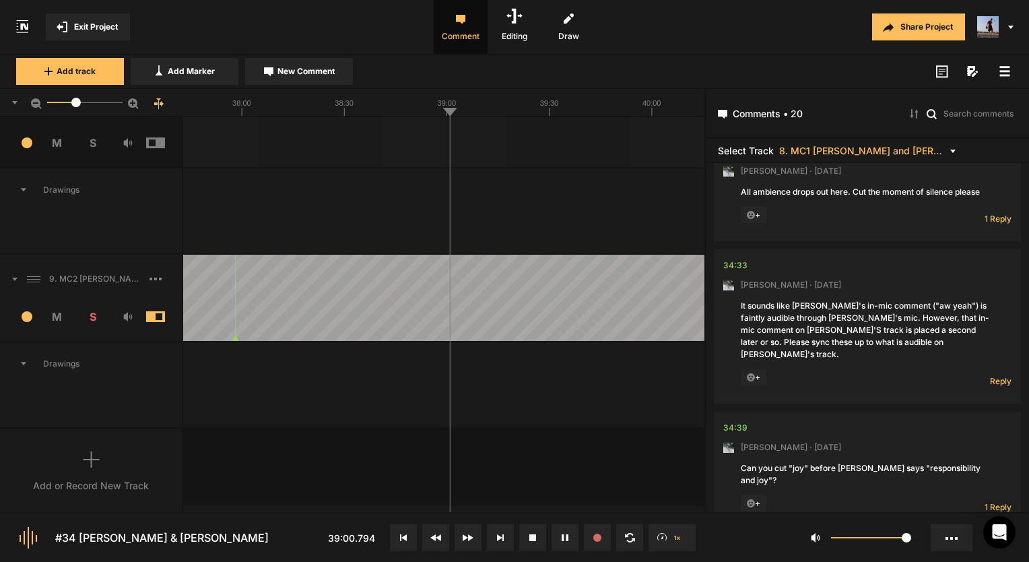
click at [512, 116] on div at bounding box center [443, 103] width 521 height 28
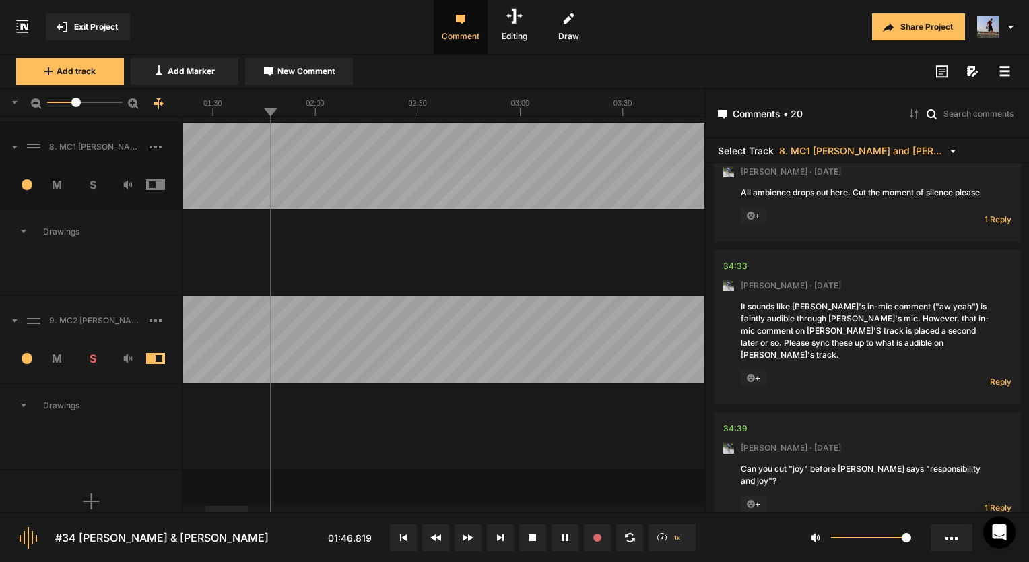
scroll to position [210, 0]
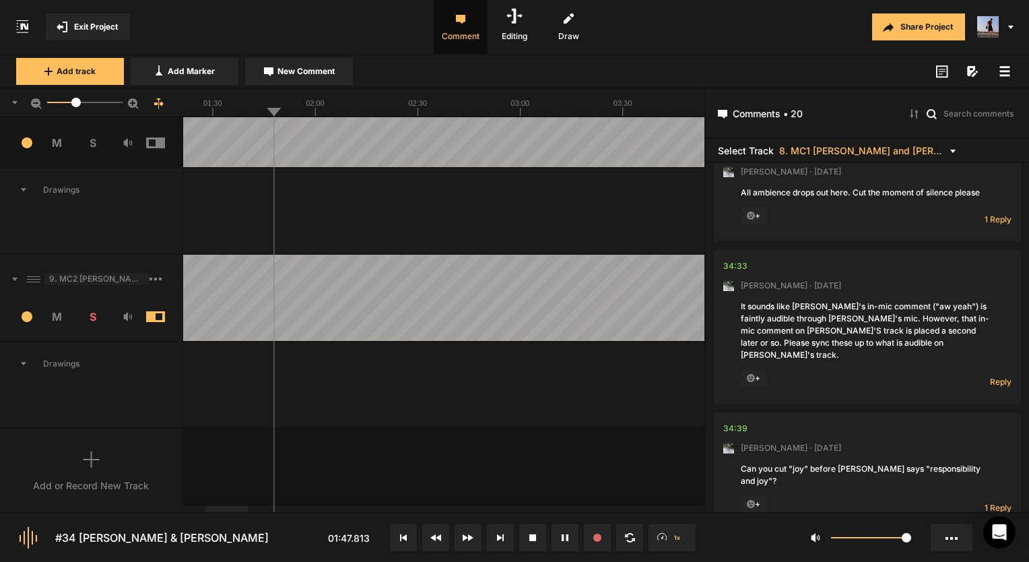
click at [102, 275] on span "9. MC2 [PERSON_NAME] and [PERSON_NAME] Hard Lock" at bounding box center [97, 279] width 106 height 12
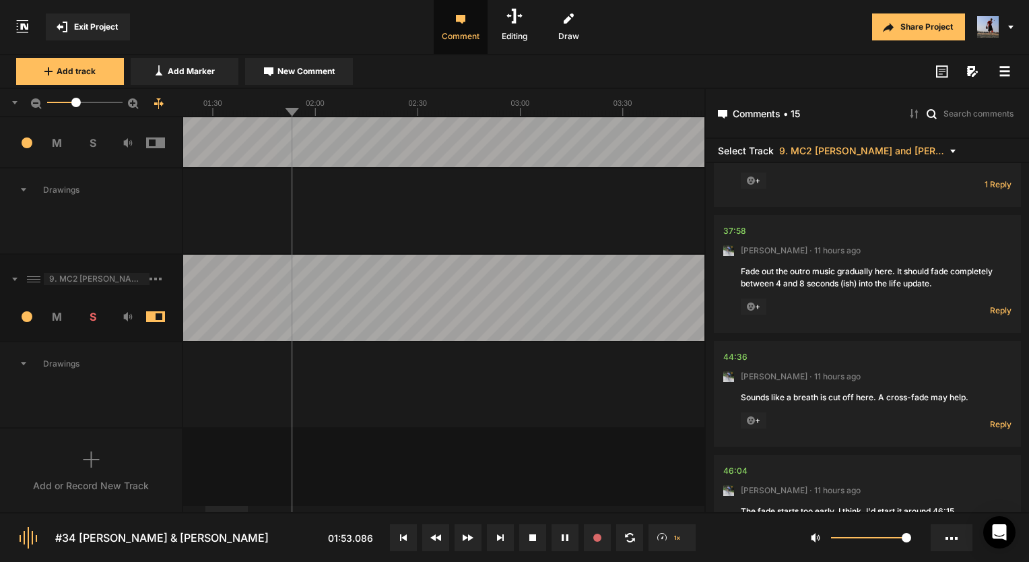
scroll to position [1314, 0]
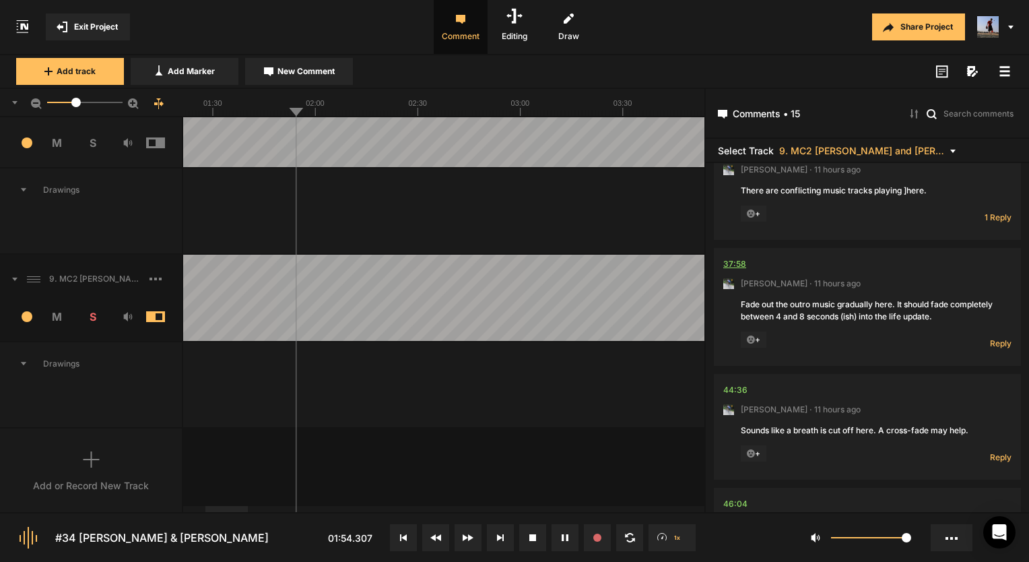
click at [739, 257] on div "37:58" at bounding box center [734, 263] width 23 height 13
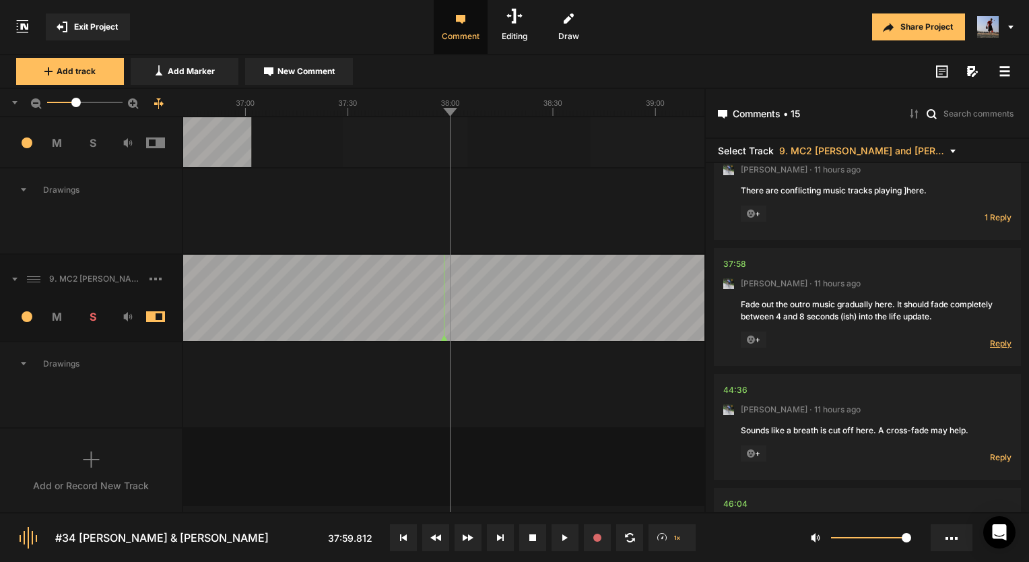
click at [994, 337] on span "Reply" at bounding box center [1001, 342] width 22 height 11
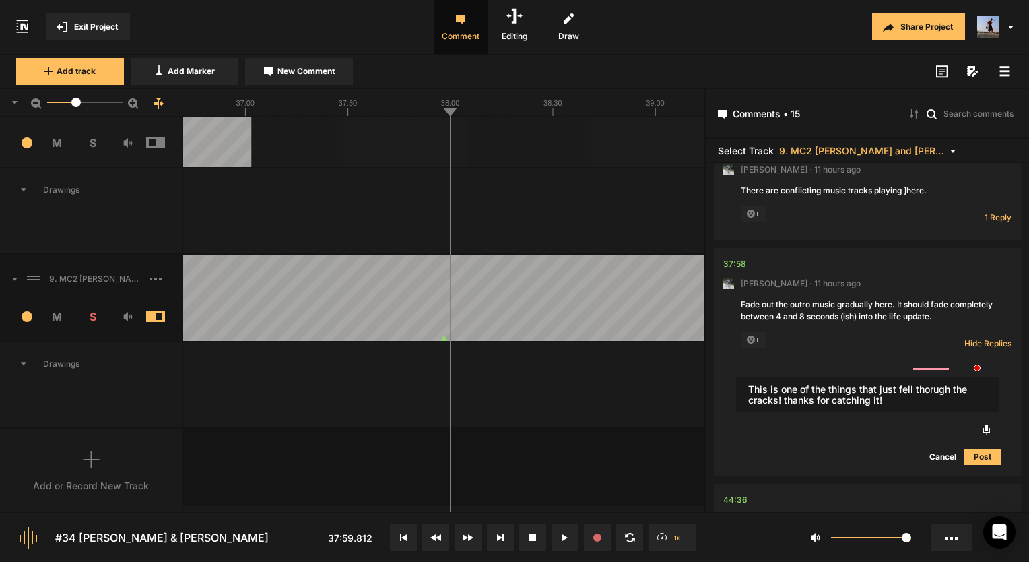
type textarea "This is one of the things that just fell thorugh the cracks! thanks for catchin…"
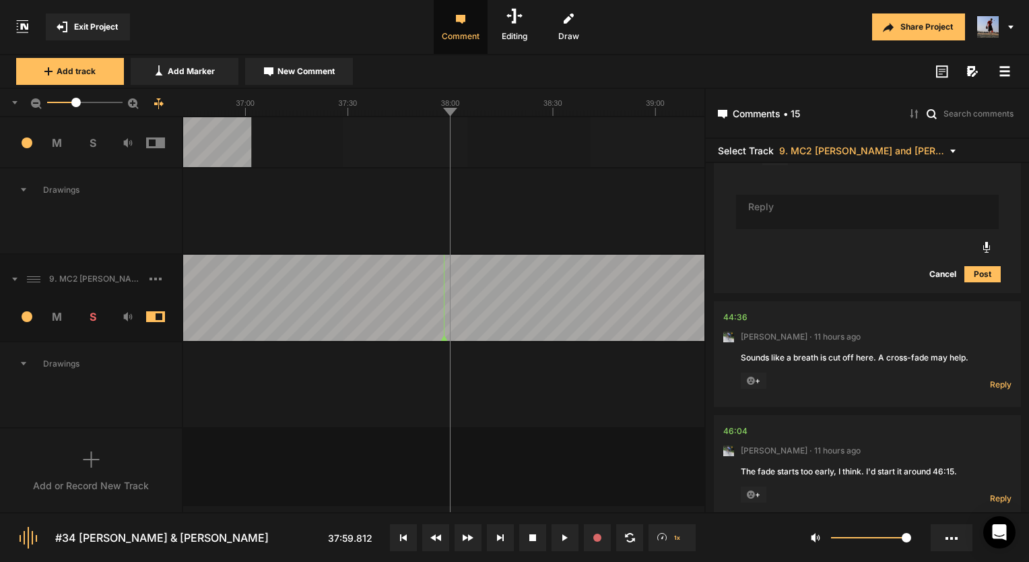
scroll to position [1608, 0]
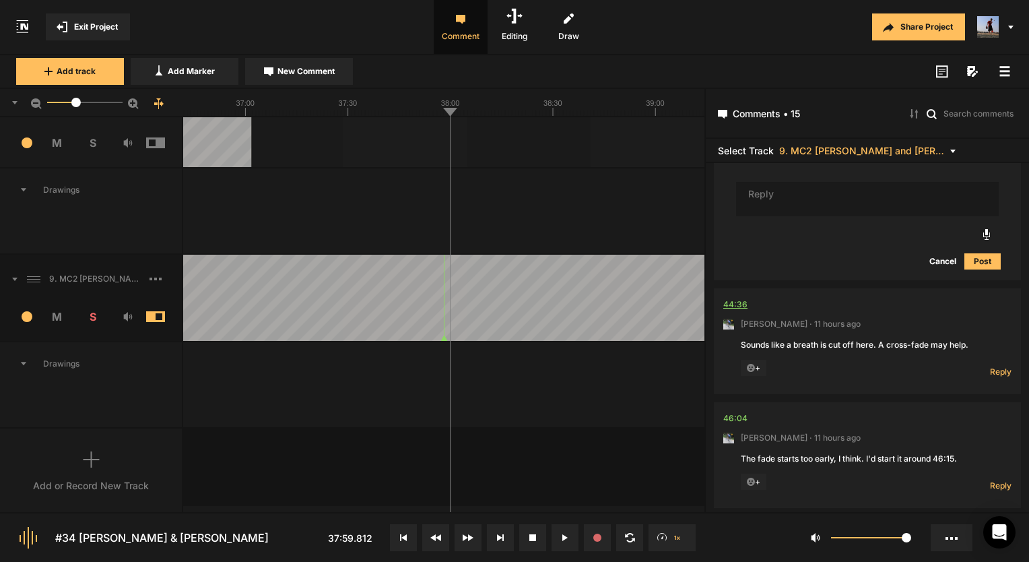
click at [743, 298] on div "44:36" at bounding box center [735, 304] width 24 height 13
click at [990, 366] on span "Reply" at bounding box center [1001, 371] width 22 height 11
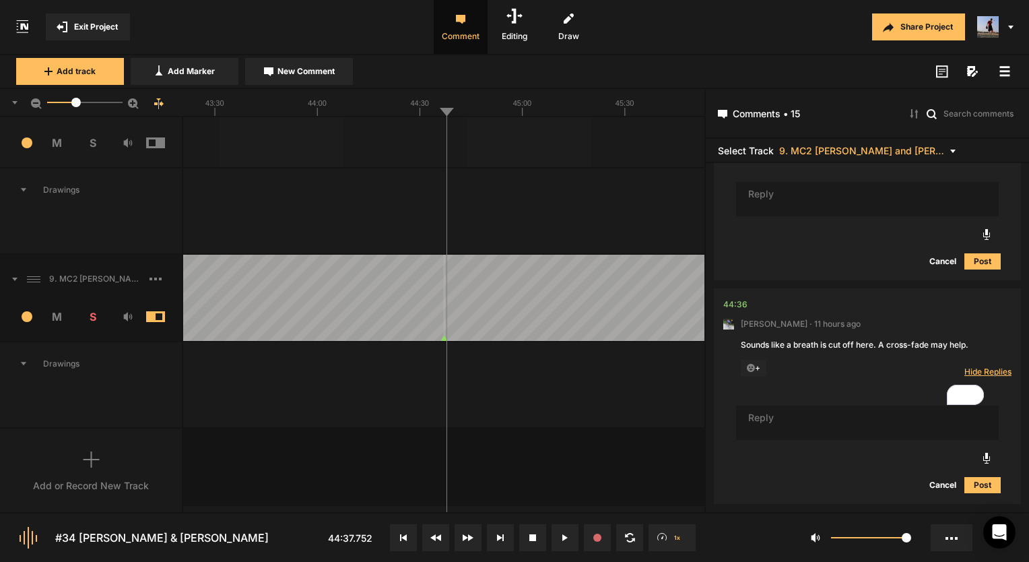
type textarea "F"
type textarea "C"
type textarea "o"
type textarea "Ok I thin"
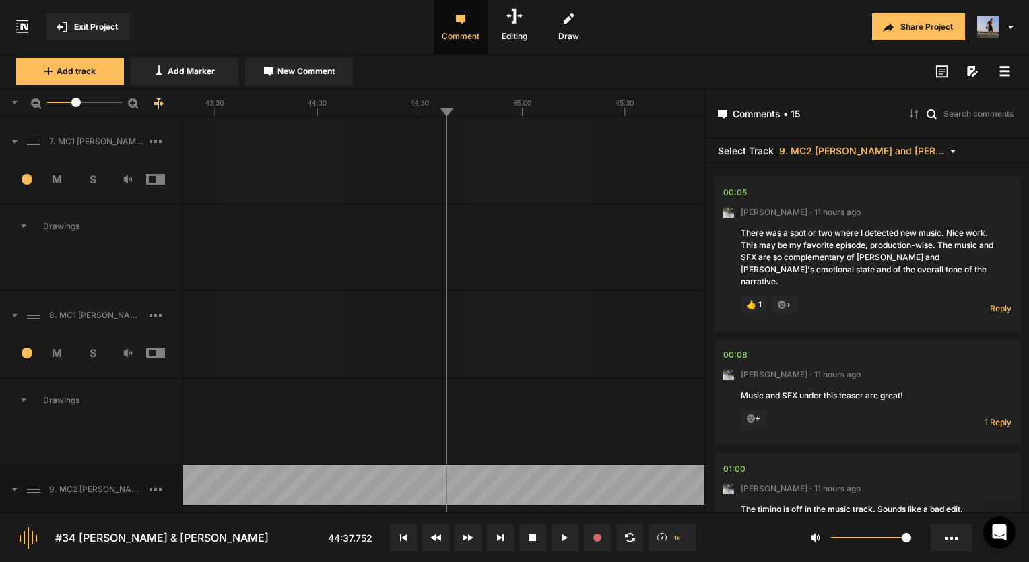
scroll to position [1608, 0]
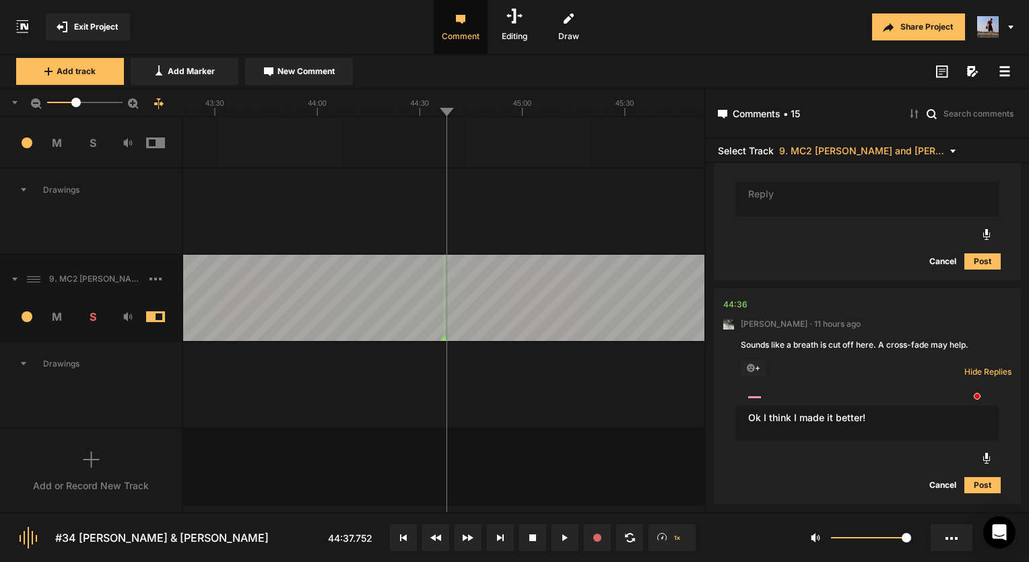
type textarea "Ok I think I made it better!"
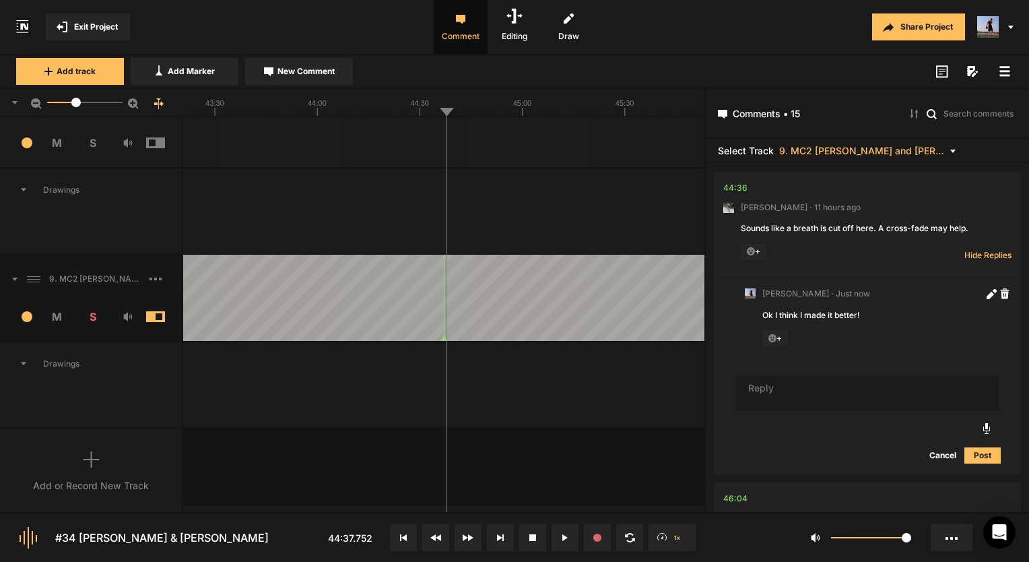
scroll to position [1851, 0]
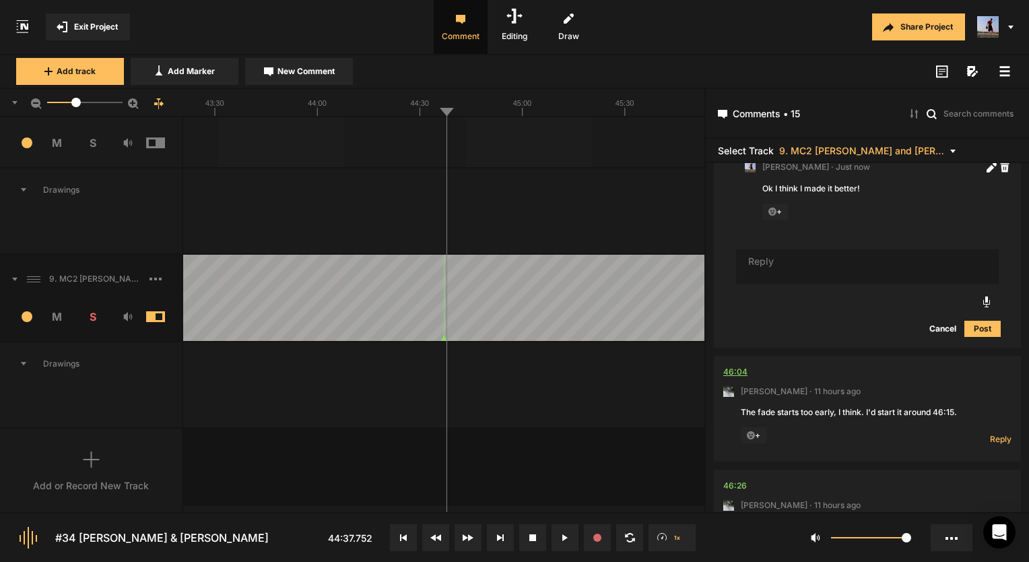
click at [727, 365] on div "46:04" at bounding box center [735, 371] width 24 height 13
click at [563, 534] on icon at bounding box center [563, 537] width 2 height 7
click at [999, 433] on span "Reply" at bounding box center [1001, 438] width 22 height 11
type textarea "Nice i like that!"
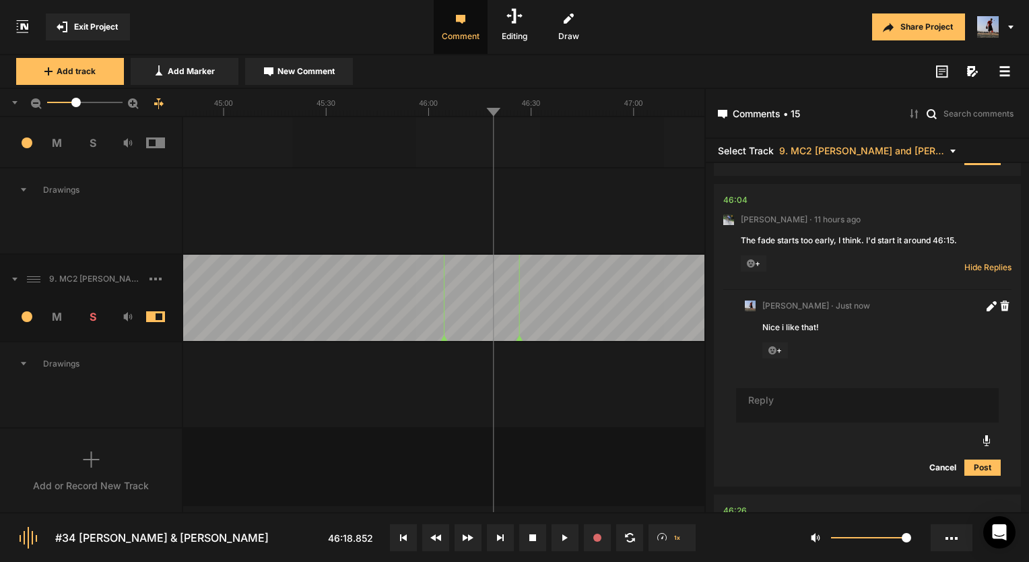
scroll to position [2117, 0]
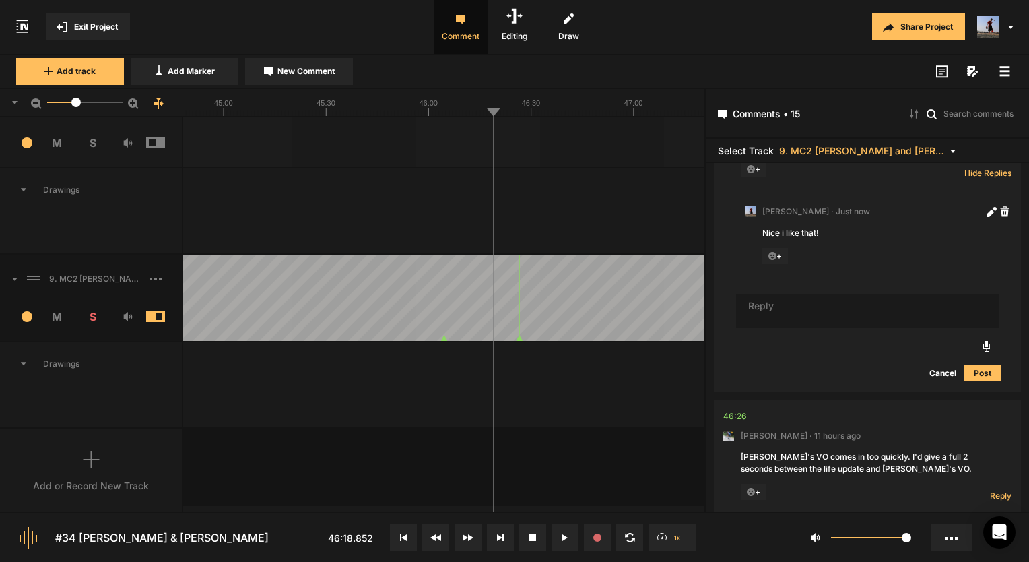
click at [743, 409] on div "46:26" at bounding box center [735, 415] width 24 height 13
click at [997, 490] on span "Reply" at bounding box center [1001, 495] width 22 height 11
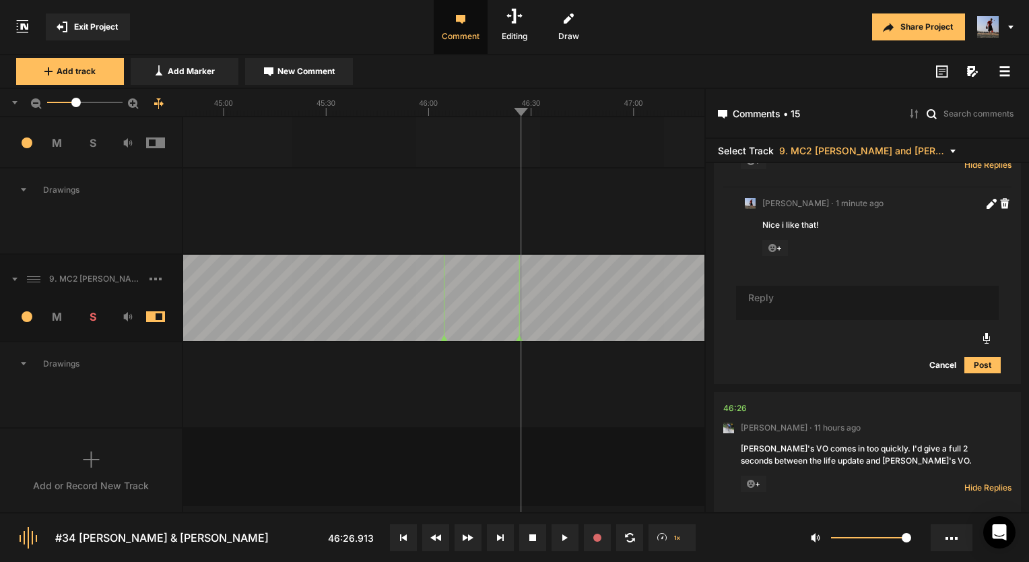
scroll to position [2125, 0]
type textarea "Good idea!"
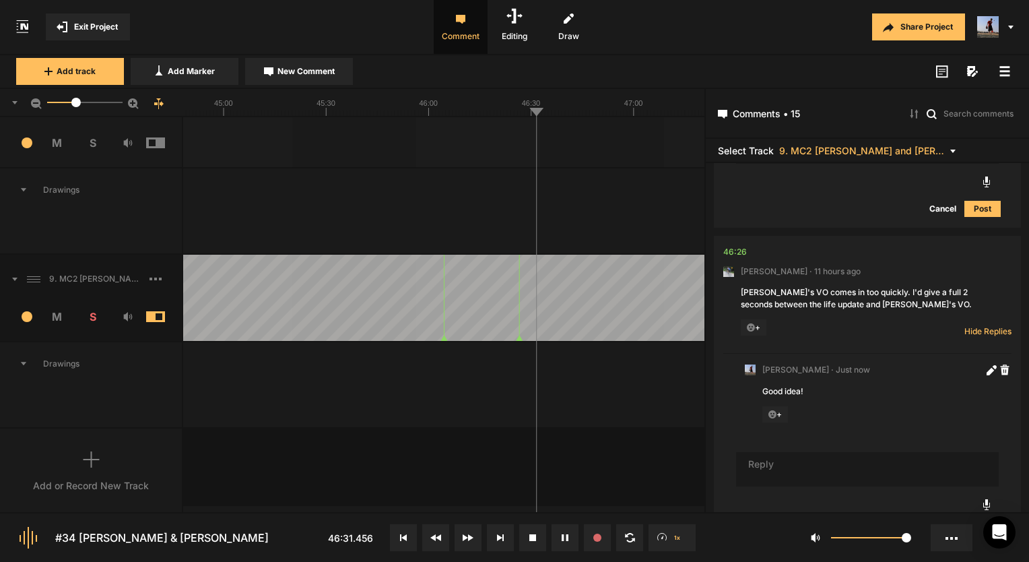
drag, startPoint x: 345, startPoint y: 358, endPoint x: 457, endPoint y: 385, distance: 115.6
click at [105, 28] on span "Exit Project" at bounding box center [96, 27] width 44 height 12
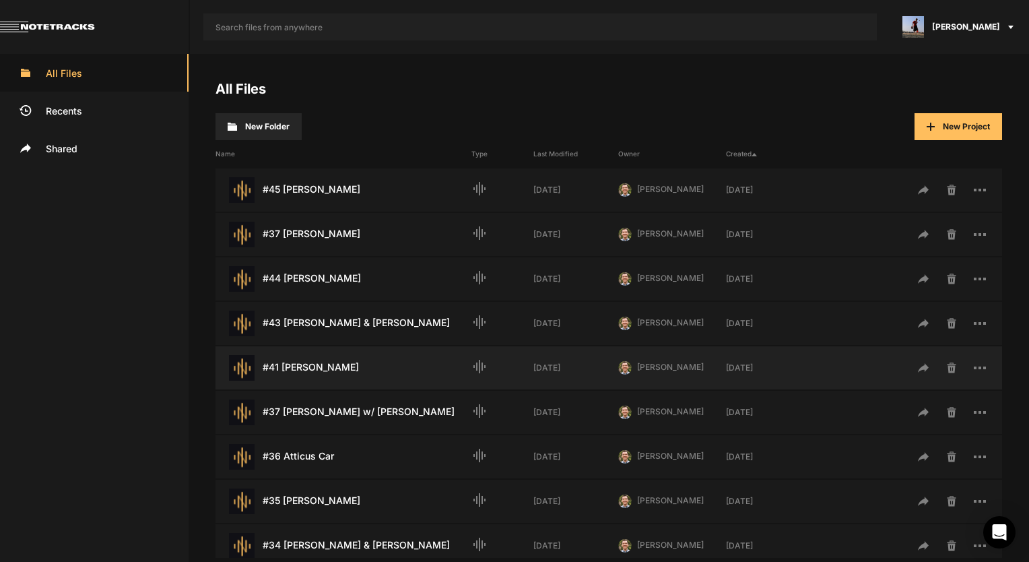
click at [353, 360] on div "#41 [PERSON_NAME] Last Modified: [DATE]" at bounding box center [343, 368] width 256 height 26
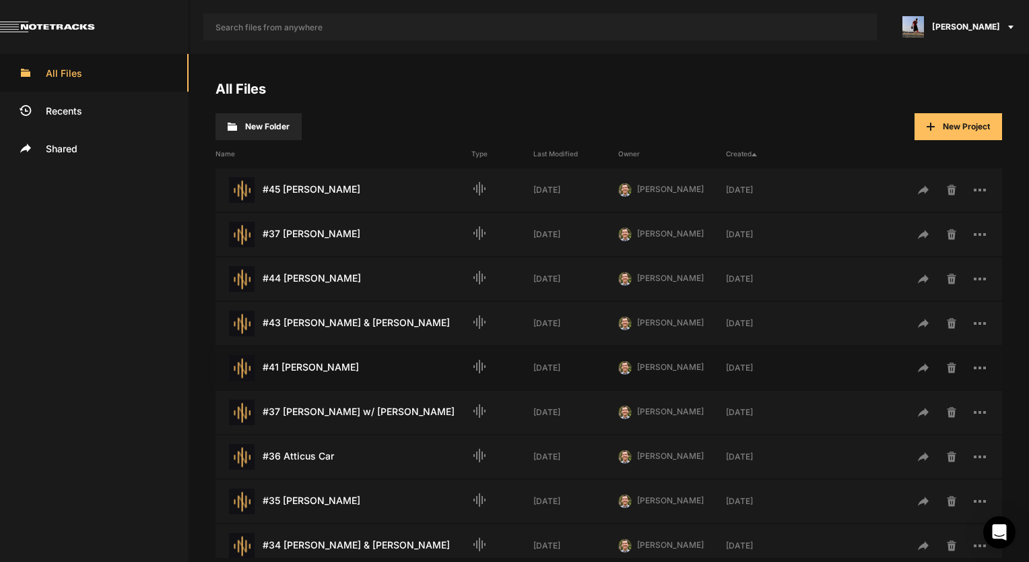
click at [353, 360] on div "#41 [PERSON_NAME] Last Modified: [DATE]" at bounding box center [343, 368] width 256 height 26
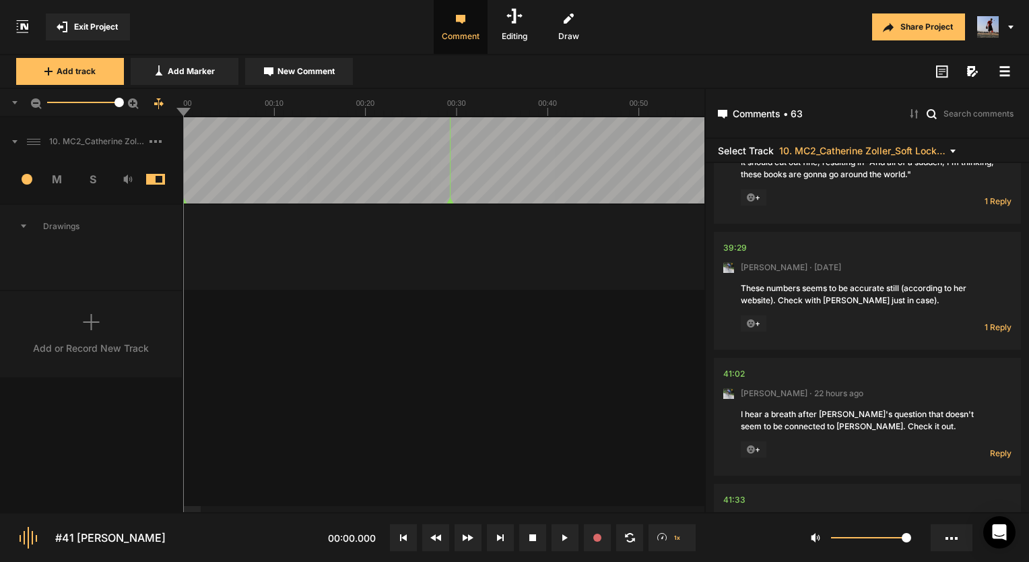
scroll to position [7348, 0]
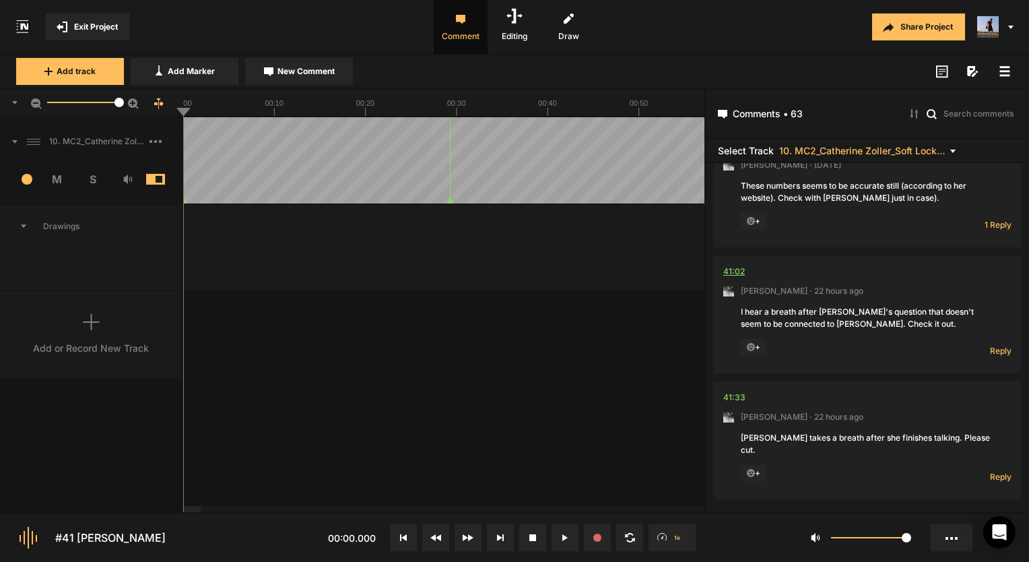
click at [738, 273] on div "41:02" at bounding box center [734, 271] width 22 height 13
click at [734, 403] on div "41:33" at bounding box center [734, 397] width 22 height 13
click at [741, 275] on div "41:02" at bounding box center [734, 271] width 22 height 13
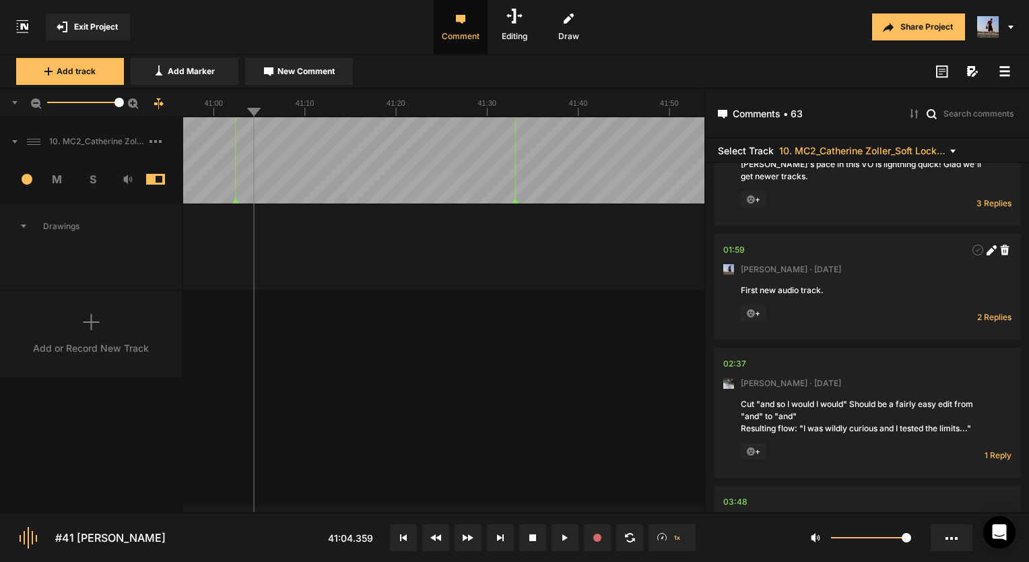
scroll to position [75, 0]
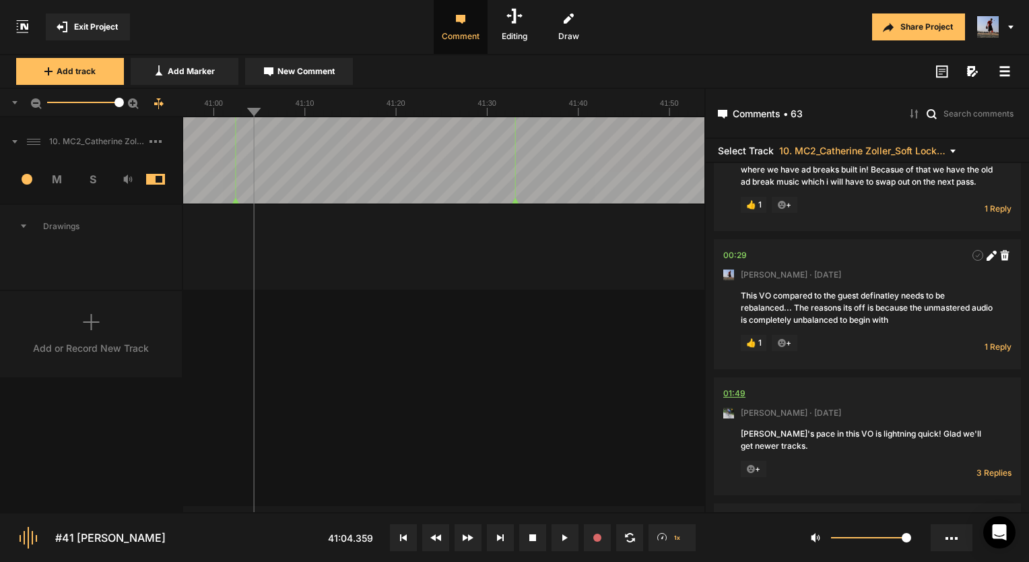
click at [737, 400] on div "01:49" at bounding box center [734, 393] width 22 height 13
drag, startPoint x: 213, startPoint y: 113, endPoint x: 191, endPoint y: 113, distance: 22.2
drag, startPoint x: 191, startPoint y: 113, endPoint x: 132, endPoint y: 124, distance: 60.2
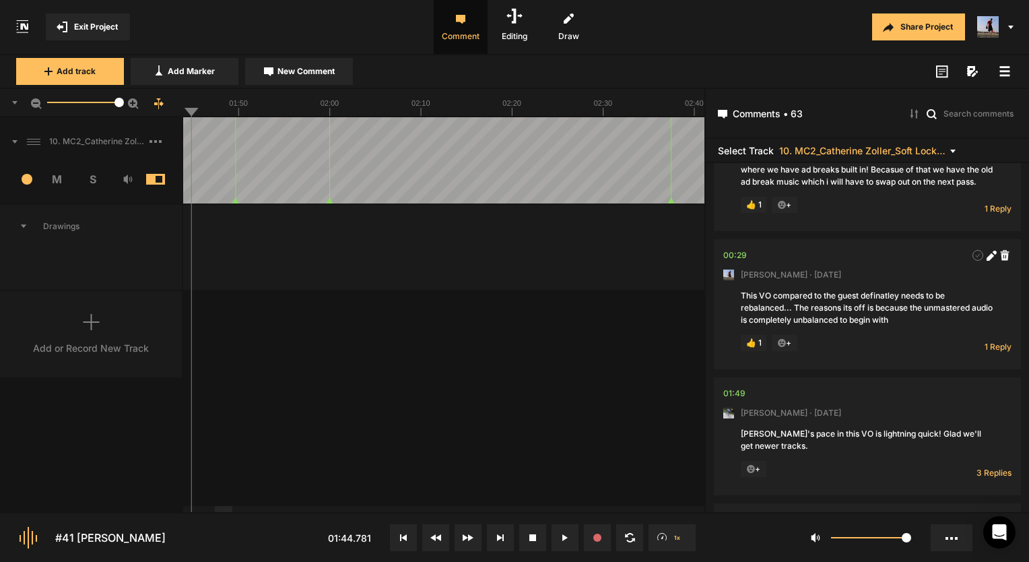
click at [132, 124] on nt-sequencer "47.8" at bounding box center [352, 300] width 704 height 423
click at [436, 548] on button at bounding box center [435, 537] width 27 height 27
drag, startPoint x: 436, startPoint y: 548, endPoint x: 437, endPoint y: 539, distance: 8.9
click at [437, 539] on button at bounding box center [435, 537] width 27 height 27
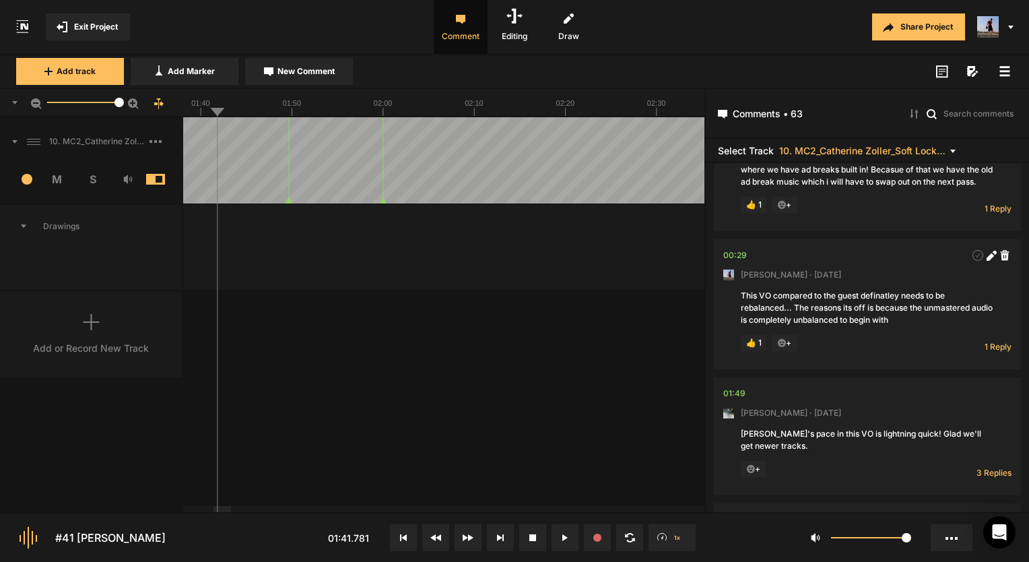
click at [437, 539] on icon at bounding box center [435, 537] width 11 height 7
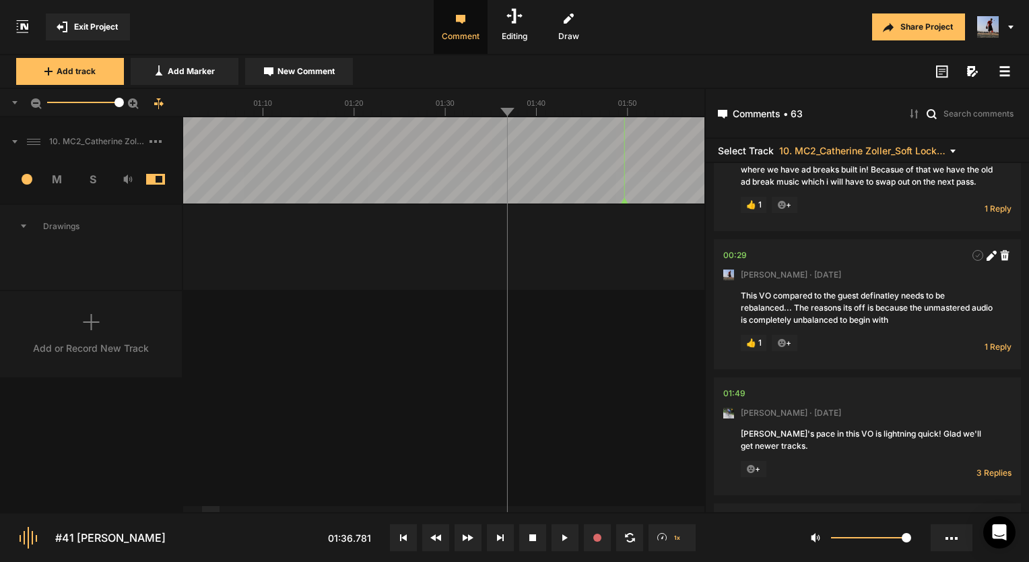
click at [207, 510] on div at bounding box center [211, 509] width 18 height 6
click at [281, 114] on line at bounding box center [281, 112] width 0 height 5
click at [576, 528] on button at bounding box center [565, 537] width 27 height 27
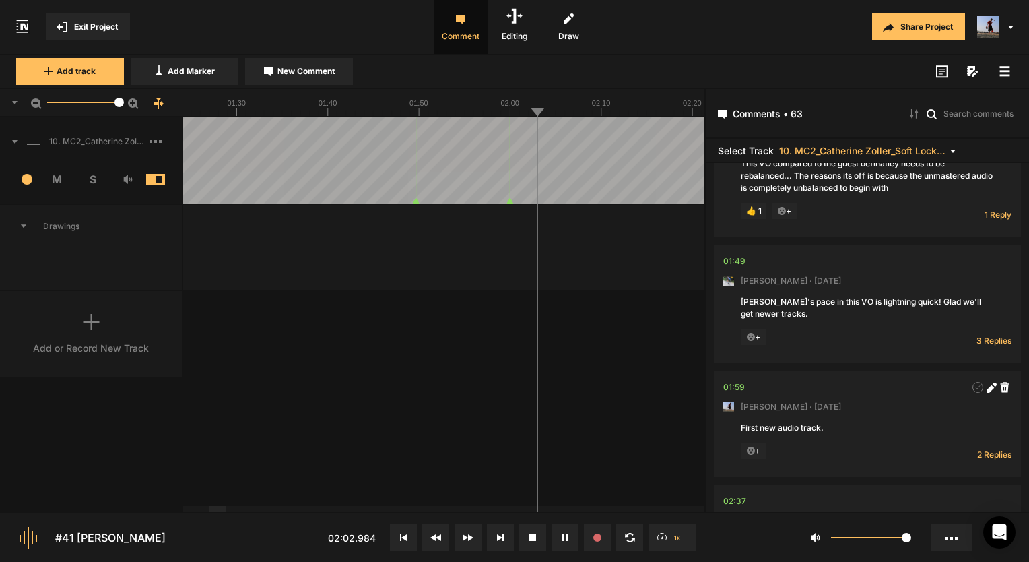
scroll to position [210, 0]
drag, startPoint x: 7, startPoint y: 370, endPoint x: 472, endPoint y: 374, distance: 464.7
click at [472, 374] on div "10. MC2_Catherine Zoller_Soft Lock_[DATE] Copy 01 1 M S Comments 00:00 [PERSON_…" at bounding box center [352, 314] width 704 height 395
click at [739, 265] on div "01:49" at bounding box center [734, 258] width 22 height 13
click at [983, 343] on span "3 Replies" at bounding box center [993, 337] width 35 height 11
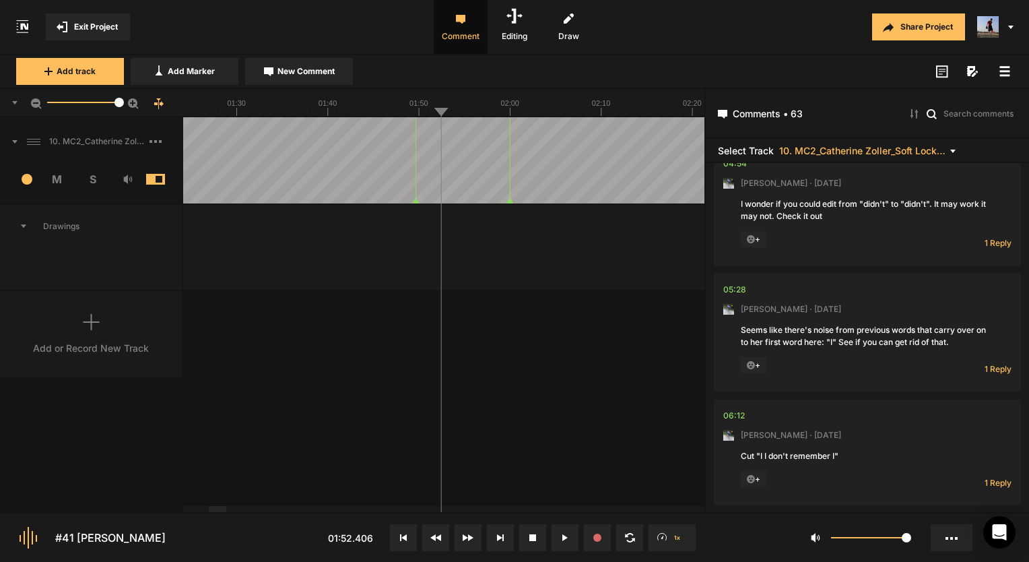
scroll to position [1630, 0]
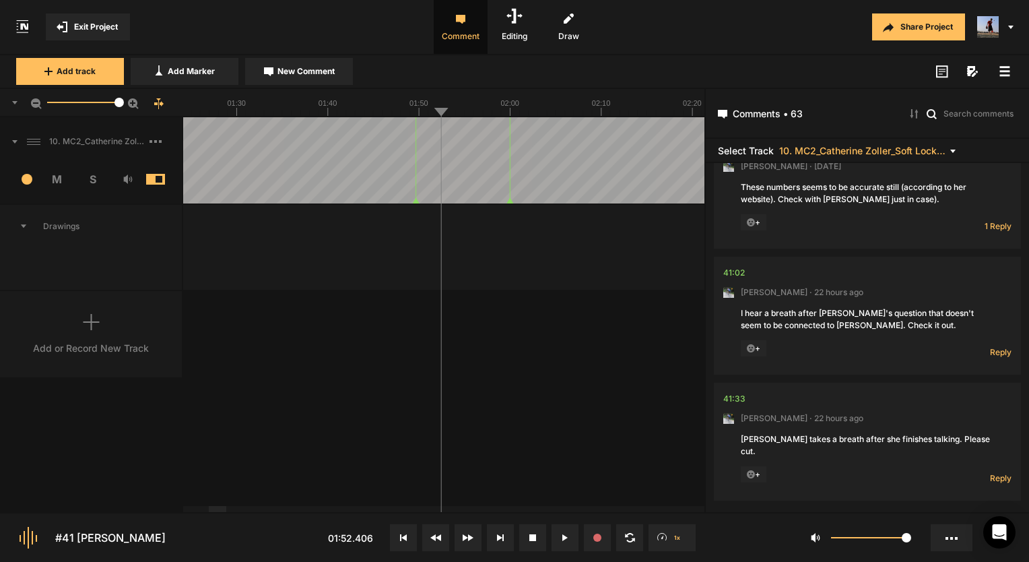
click at [737, 266] on nt-comment "41:02 [PERSON_NAME] · 22 hours ago I hear a breath after [PERSON_NAME]'s questi…" at bounding box center [867, 316] width 288 height 118
click at [735, 272] on div "41:02" at bounding box center [734, 272] width 22 height 13
click at [562, 532] on button at bounding box center [565, 537] width 27 height 27
click at [993, 354] on span "Reply" at bounding box center [1001, 351] width 22 height 11
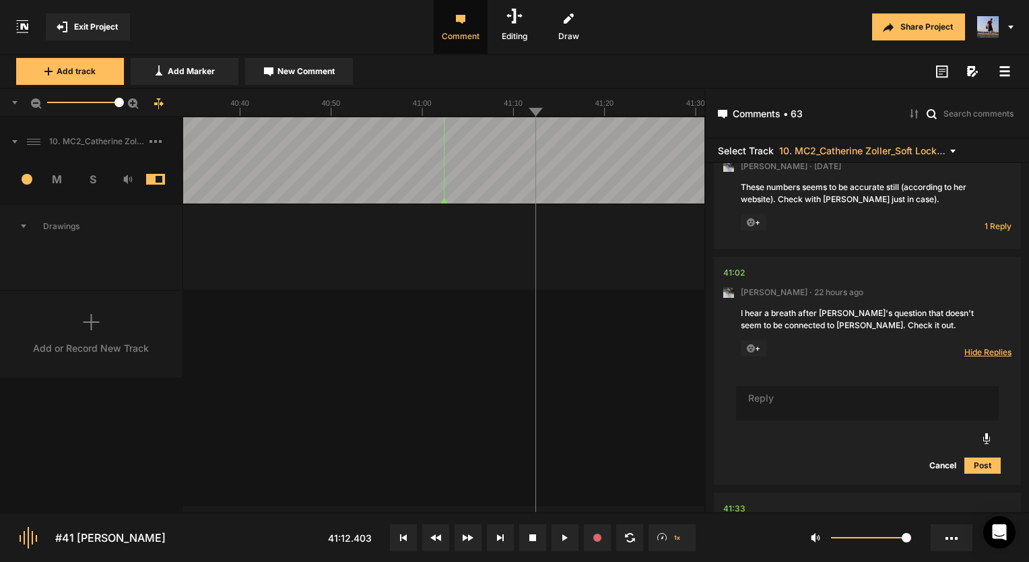
scroll to position [7741, 0]
type textarea "Done Fixed!"
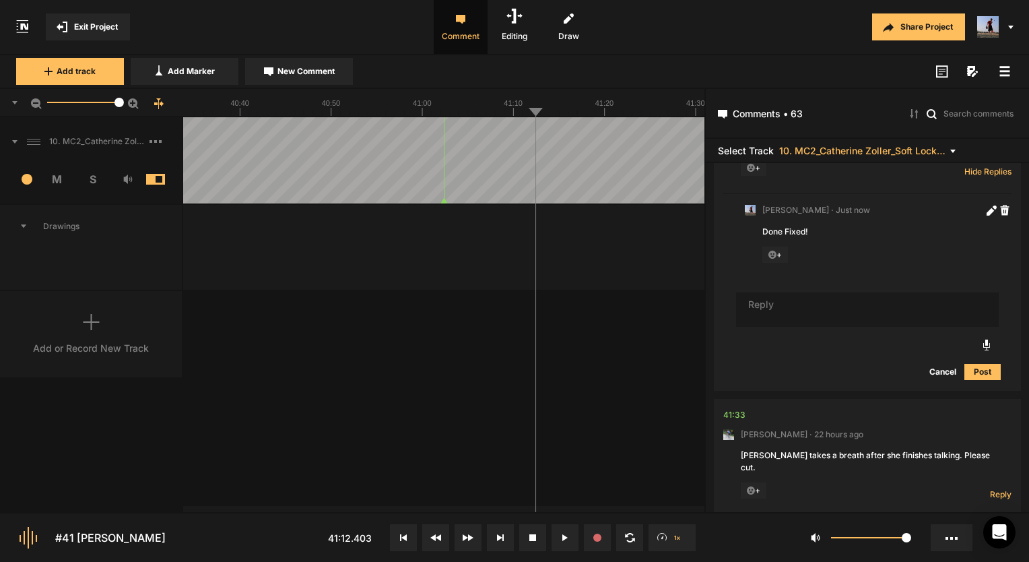
scroll to position [7938, 0]
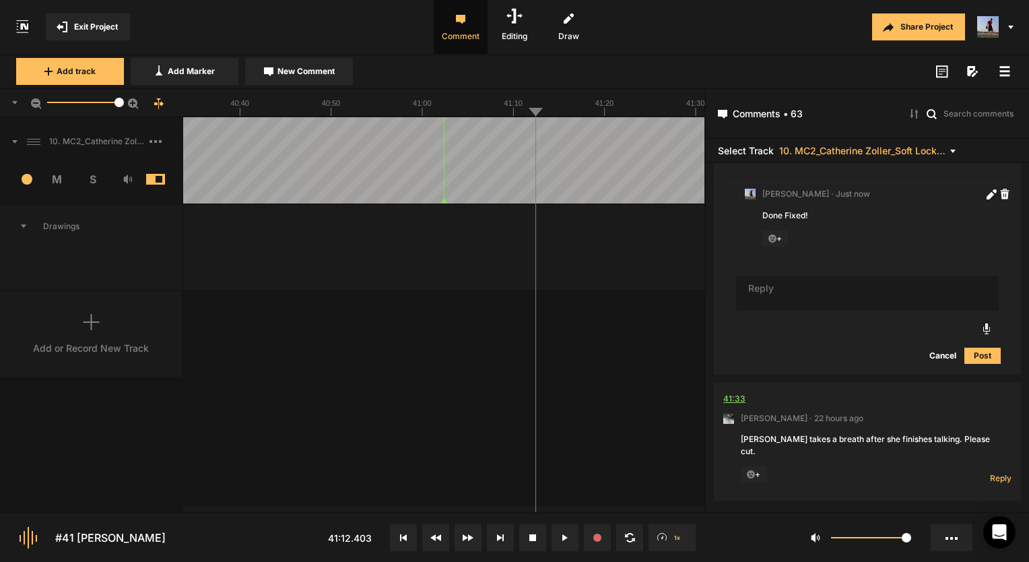
click at [741, 399] on div "41:33" at bounding box center [734, 398] width 22 height 13
click at [990, 472] on span "Reply" at bounding box center [1001, 477] width 22 height 11
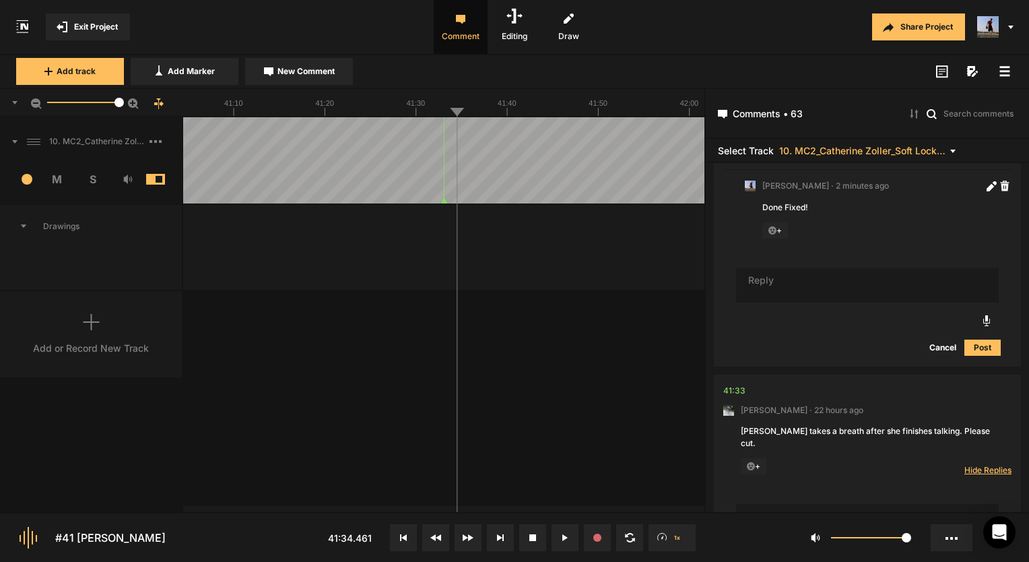
scroll to position [7946, 0]
type textarea "Fixed!"
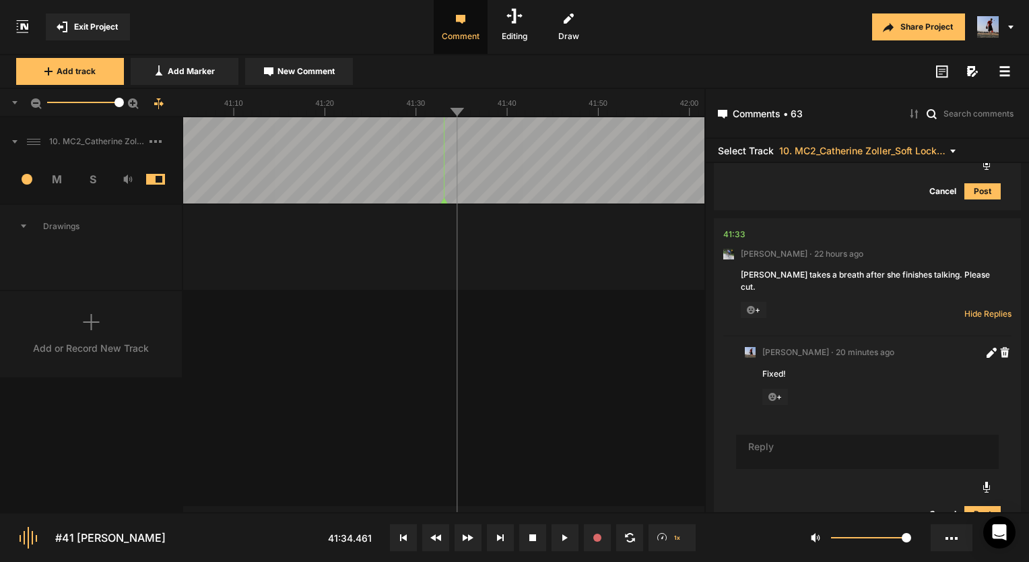
click at [123, 32] on button "Exit Project" at bounding box center [88, 26] width 84 height 27
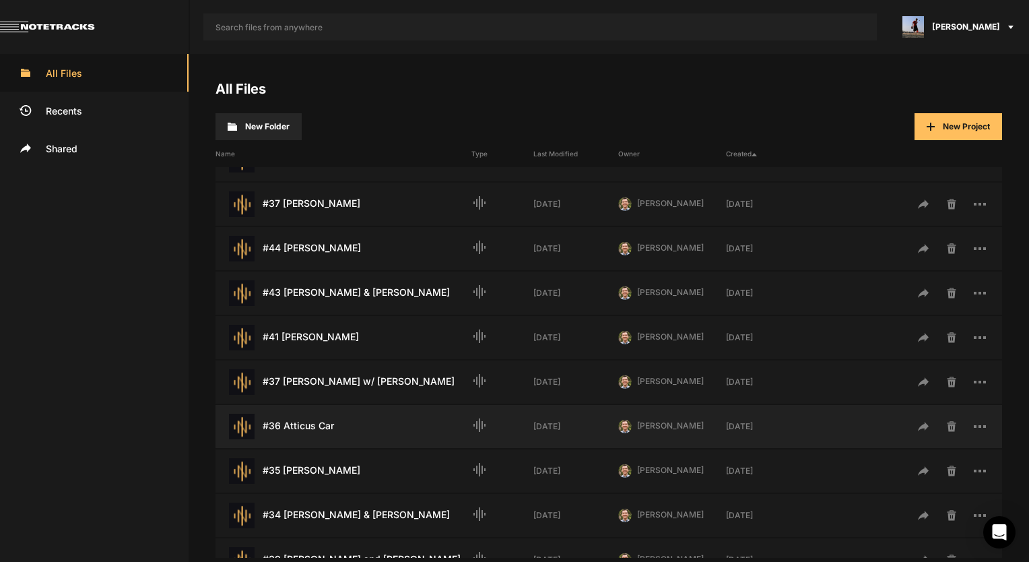
scroll to position [67, 0]
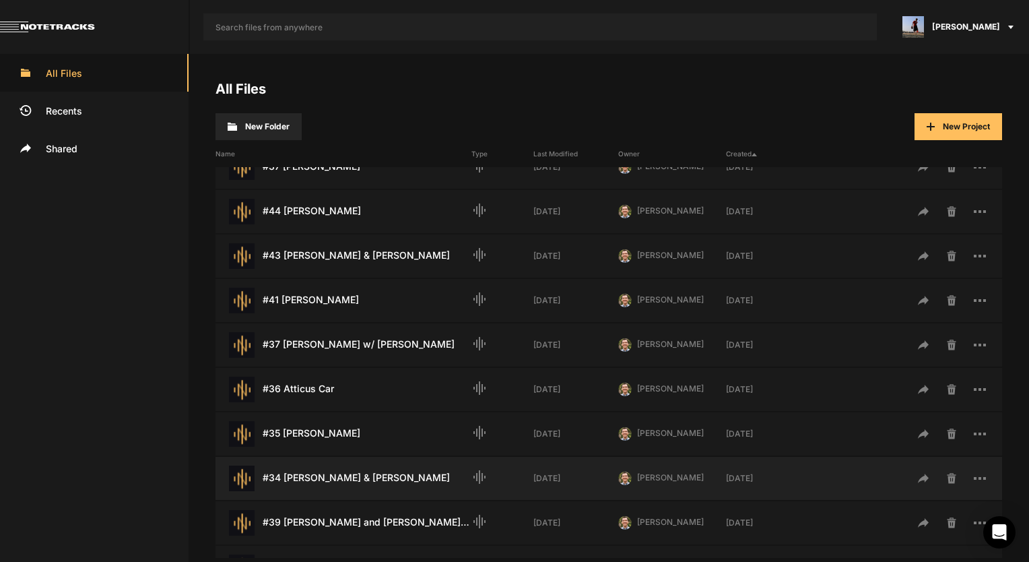
click at [322, 482] on div "#34 [PERSON_NAME] & [PERSON_NAME] Last Modified: [DATE]" at bounding box center [343, 478] width 256 height 26
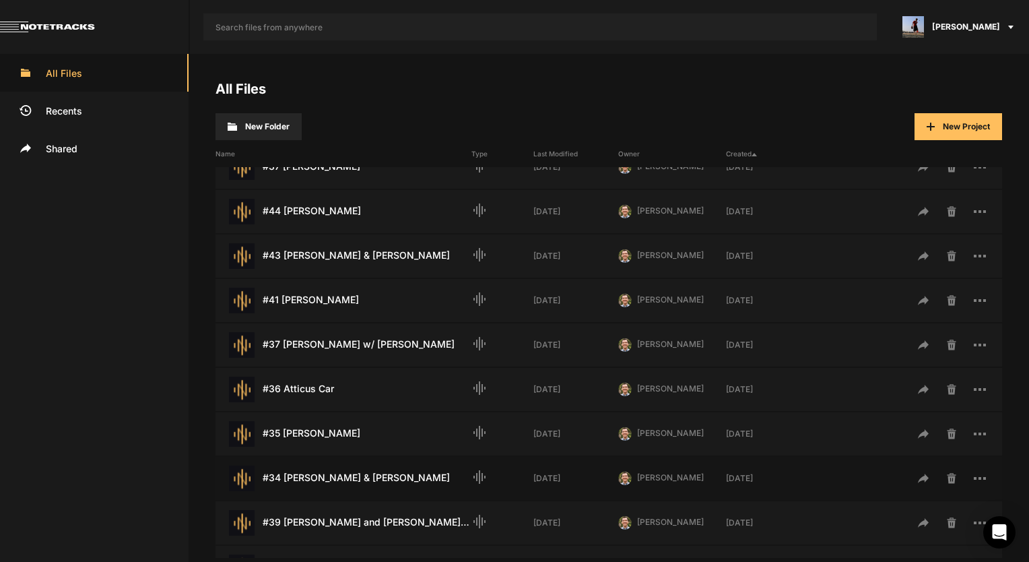
click at [321, 483] on div "#34 [PERSON_NAME] & [PERSON_NAME] Last Modified: [DATE]" at bounding box center [343, 478] width 256 height 26
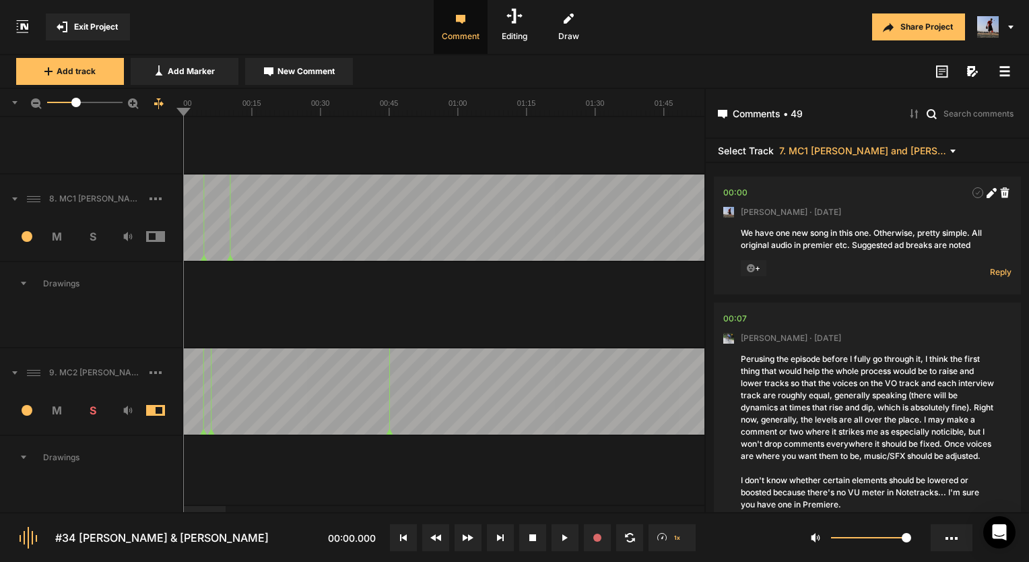
scroll to position [210, 0]
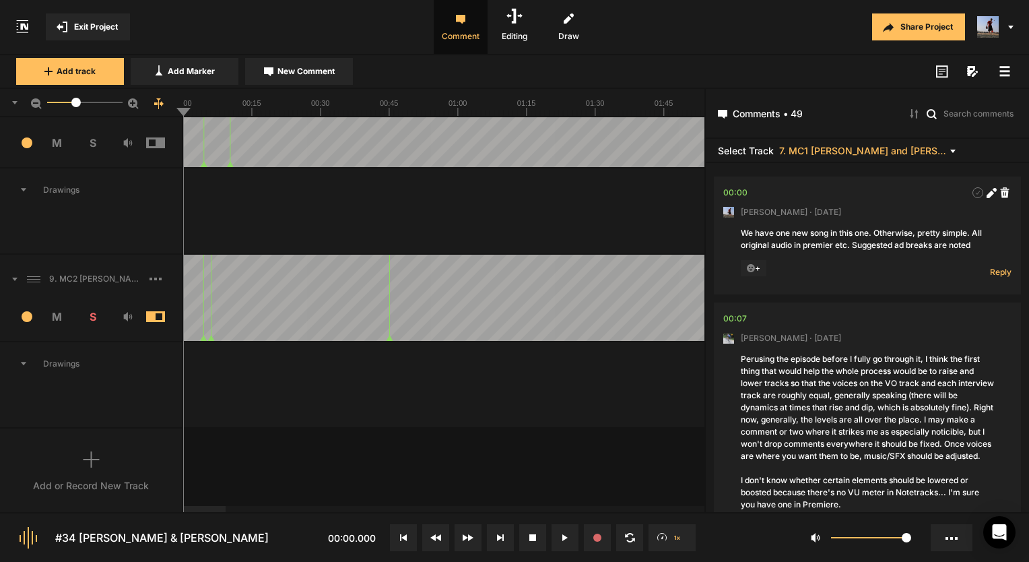
click at [89, 495] on div "Add or Record New Track" at bounding box center [91, 471] width 183 height 86
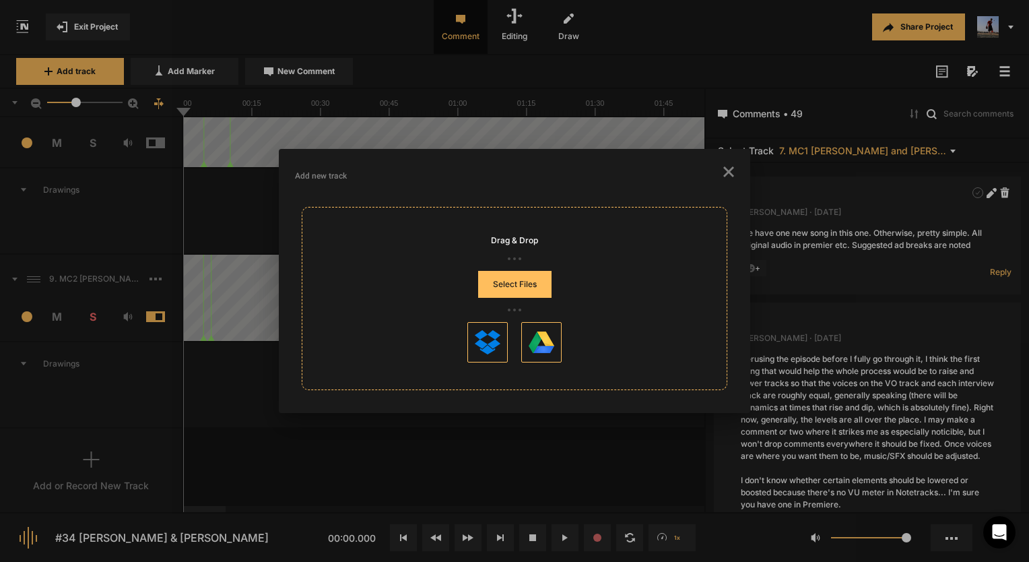
click at [528, 287] on button "Select Files" at bounding box center [514, 284] width 73 height 27
